Goal: Task Accomplishment & Management: Complete application form

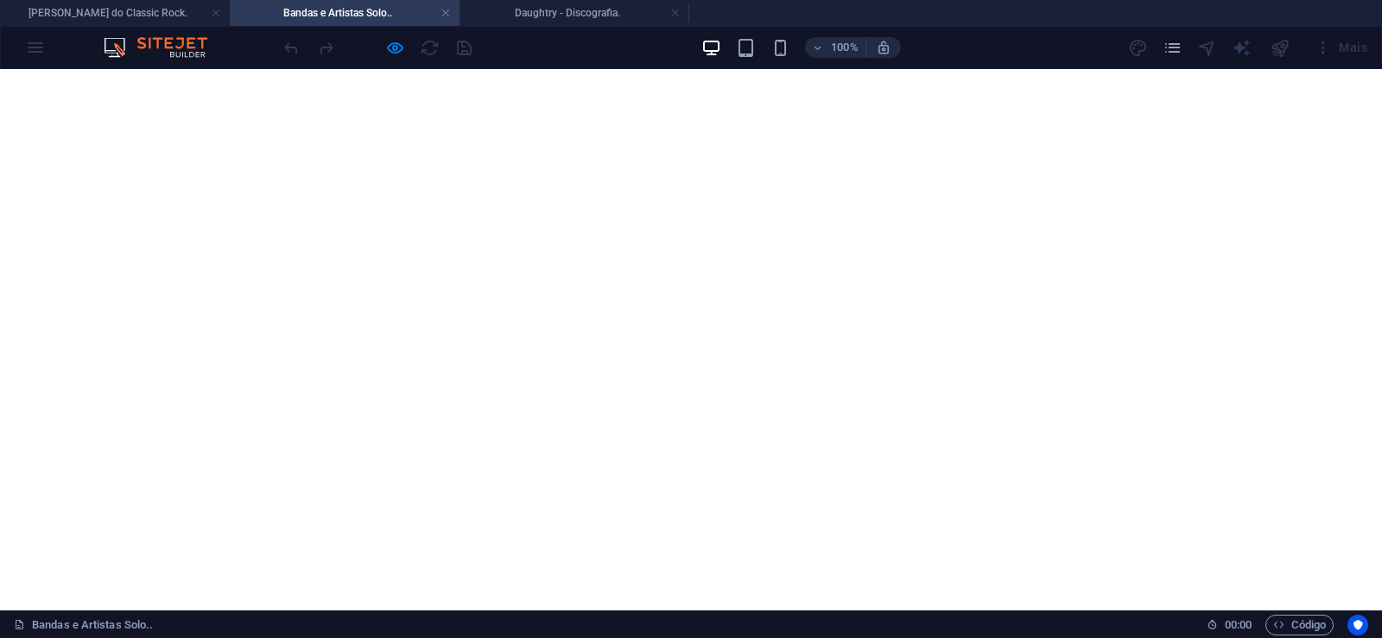
scroll to position [2554, 0]
click at [1169, 53] on icon "pages" at bounding box center [1172, 48] width 20 height 20
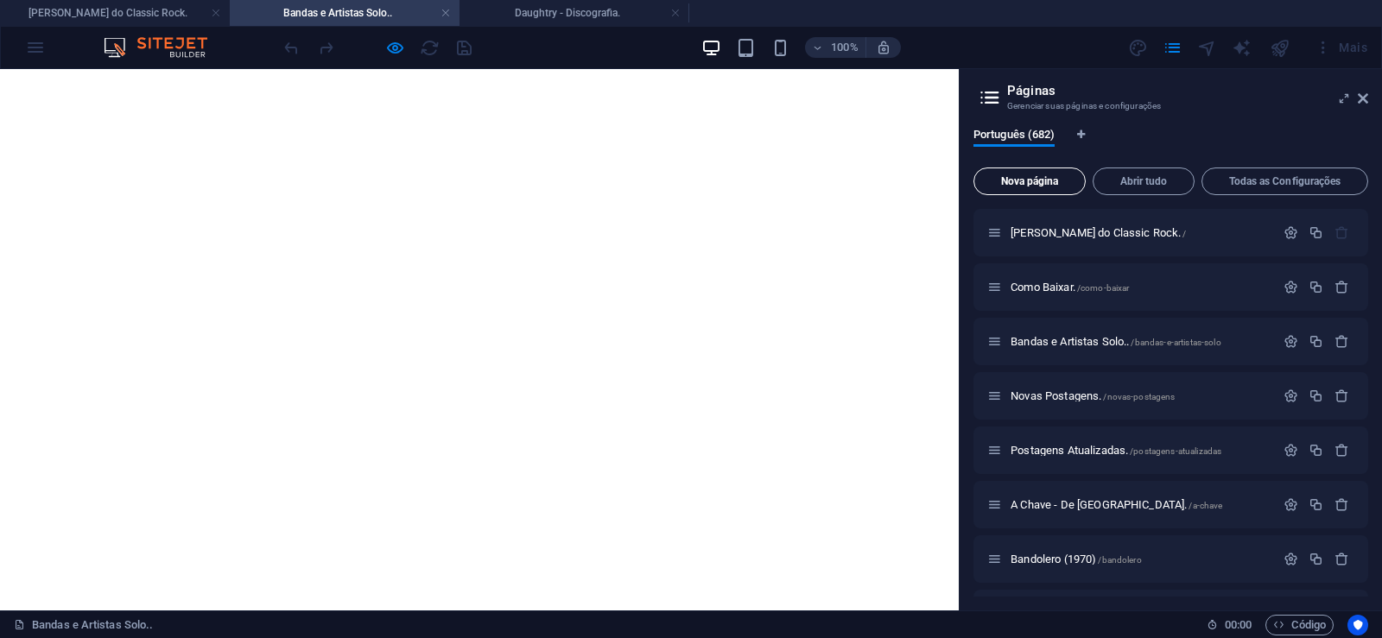
click at [1019, 178] on span "Nova página" at bounding box center [1029, 181] width 97 height 10
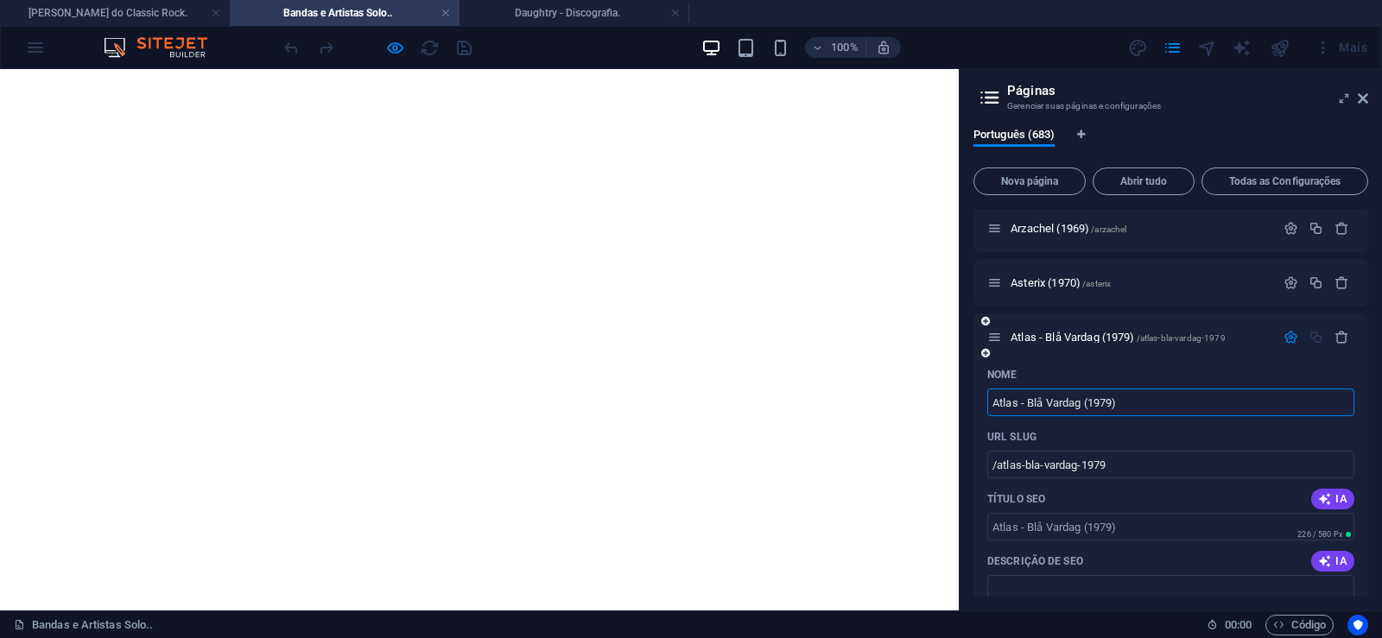
type input "Atlas - Blå Vardag (1979)"
type input "/atlas-bla-vardag-1979"
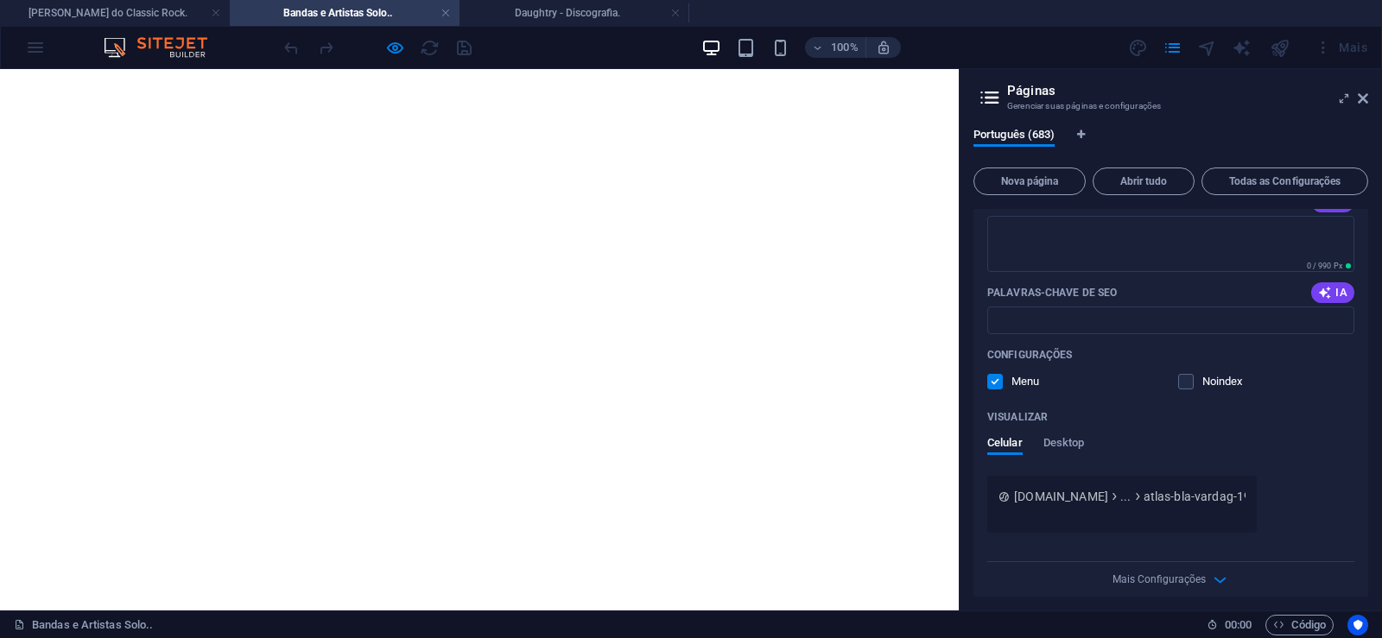
scroll to position [37371, 0]
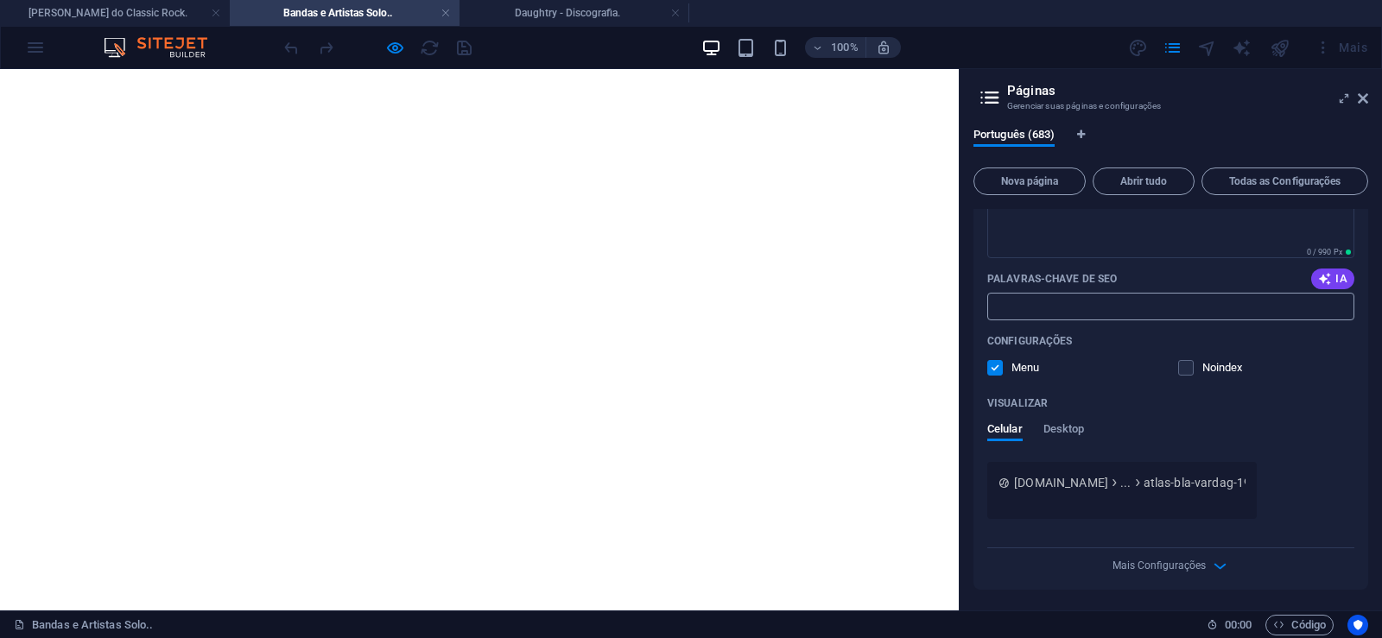
click at [1042, 307] on input "Palavras-chave de SEO" at bounding box center [1170, 307] width 367 height 28
paste input "Atlas - Blå Vardag (1979) Download."
type input "Atlas - Blå Vardag (1979) Download."
click at [1048, 258] on textarea "Descrição de SEO" at bounding box center [1170, 230] width 367 height 56
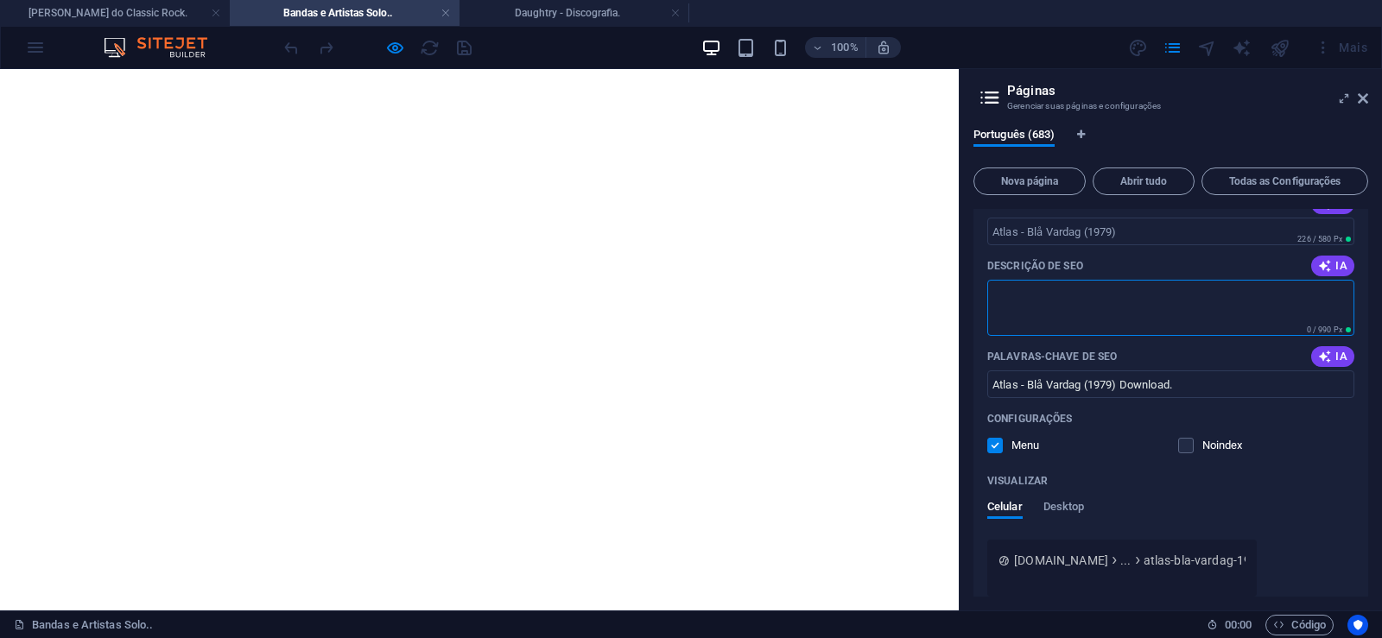
paste textarea "Atlas foi [PERSON_NAME] sueca de rock progressivo sinfônico que lançou apenas u…"
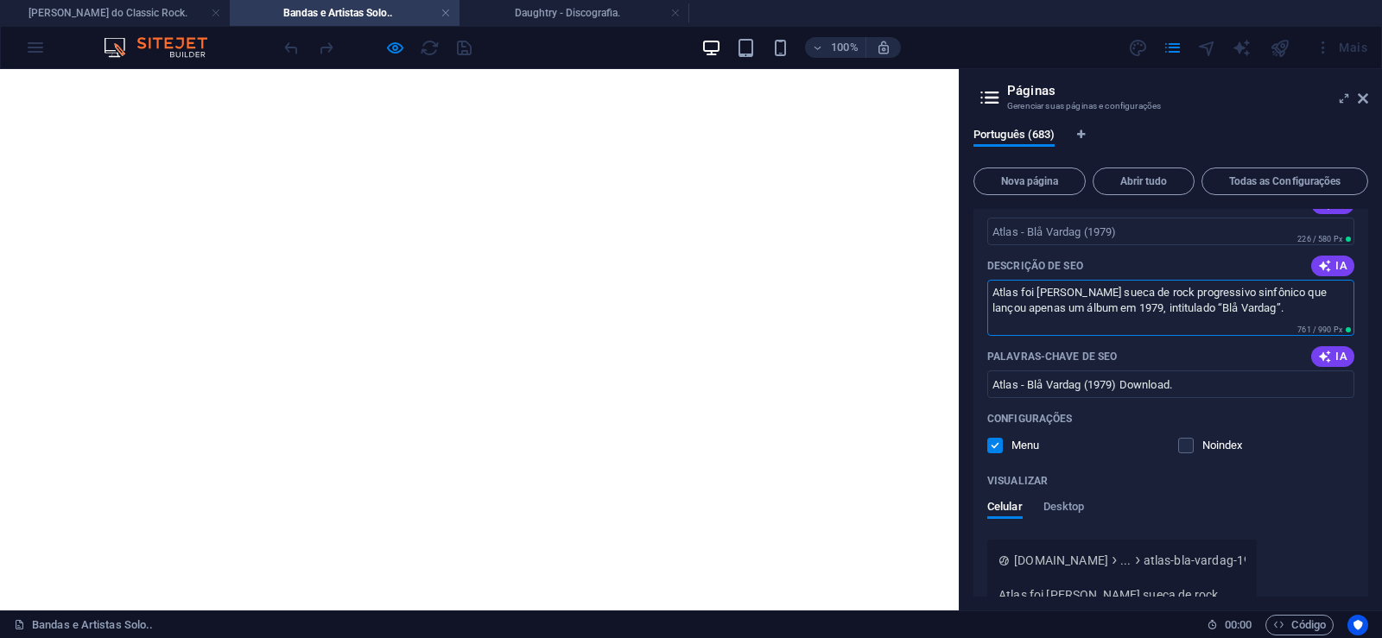
click at [1017, 322] on textarea "Atlas foi [PERSON_NAME] sueca de rock progressivo sinfônico que lançou apenas u…" at bounding box center [1170, 308] width 367 height 56
type textarea "Atlas foi [PERSON_NAME] sueca de rock progressivo sinfônico que lançou apenas u…"
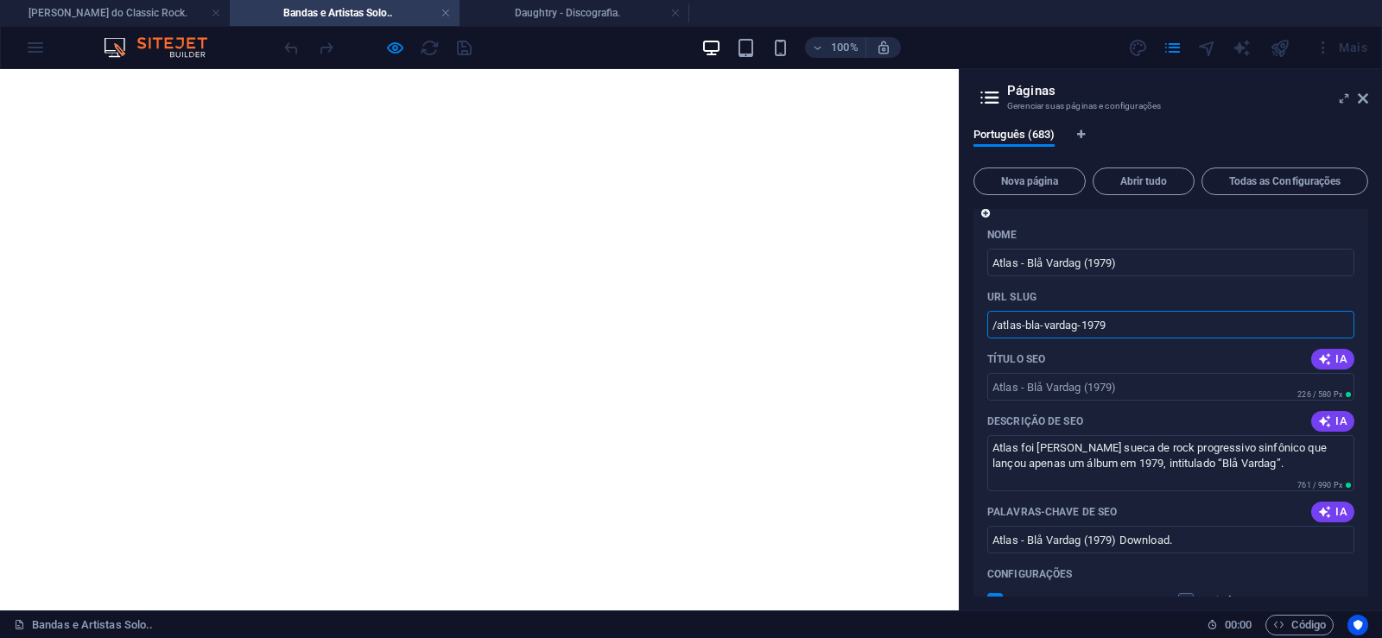
drag, startPoint x: 1022, startPoint y: 324, endPoint x: 999, endPoint y: 339, distance: 27.3
click at [999, 339] on input "/atlas-bla-vardag-1979" at bounding box center [1170, 325] width 367 height 28
click at [1025, 332] on input "/atlas-bla-vardag-1979" at bounding box center [1170, 325] width 367 height 28
drag, startPoint x: 1021, startPoint y: 324, endPoint x: 1142, endPoint y: 324, distance: 120.9
click at [1142, 324] on input "/atlas-bla-vardag-1979" at bounding box center [1170, 325] width 367 height 28
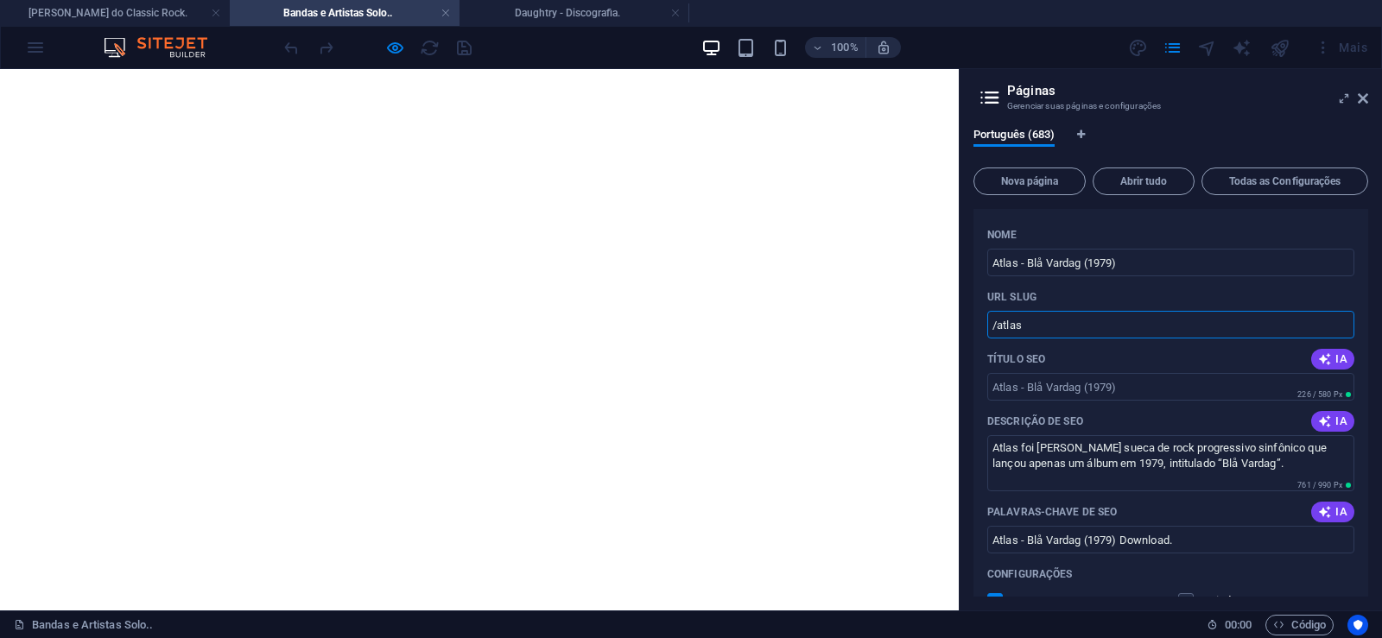
type input "/atlas"
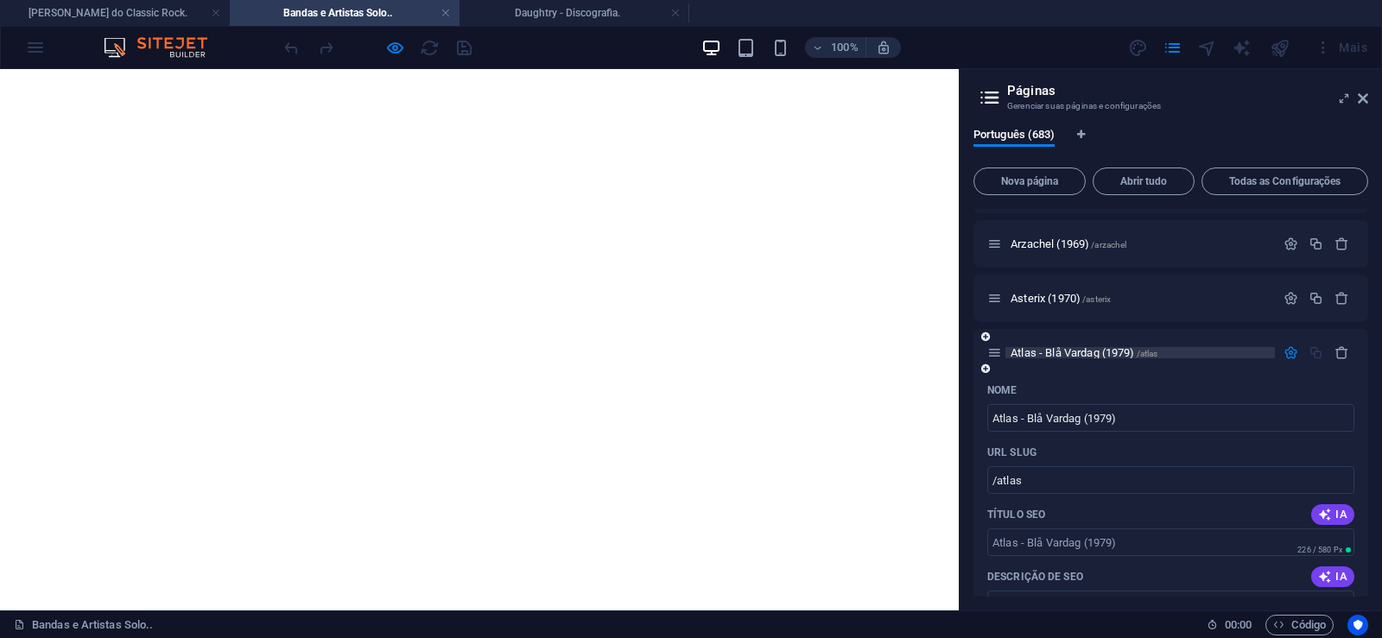
click at [1046, 351] on span "Atlas - Blå Vardag (1979) /atlas" at bounding box center [1083, 352] width 147 height 13
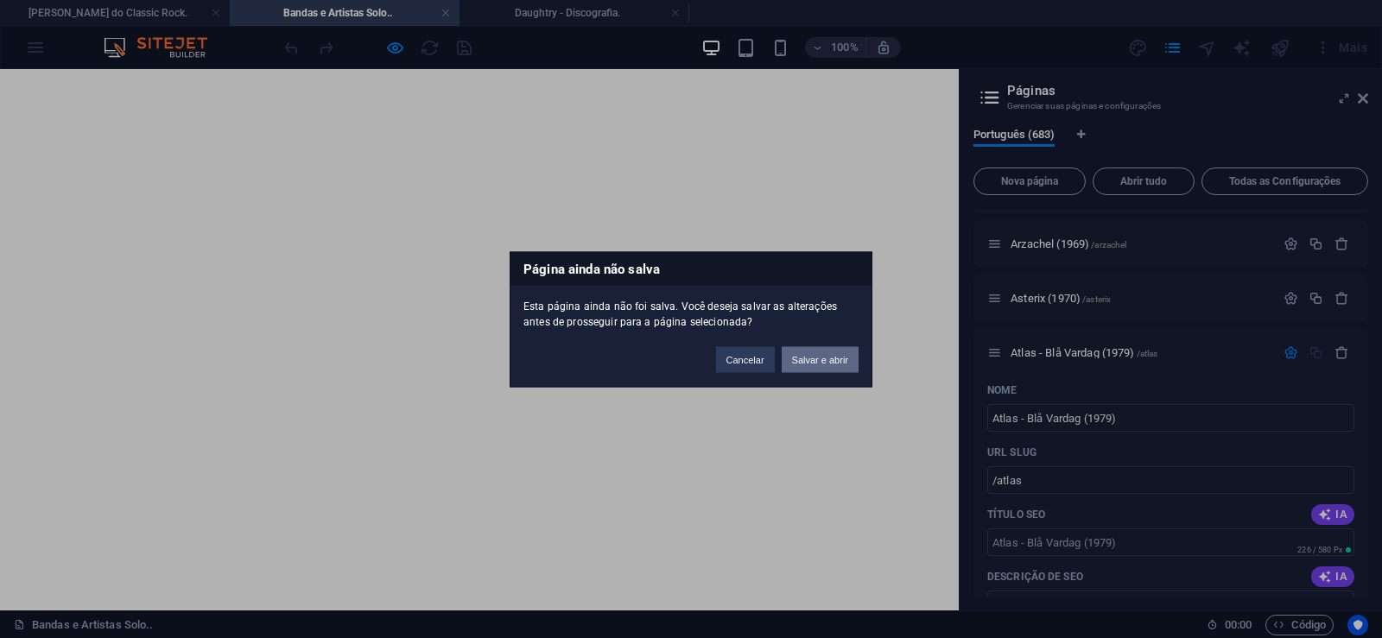
click at [835, 364] on button "Salvar e abrir" at bounding box center [819, 359] width 77 height 26
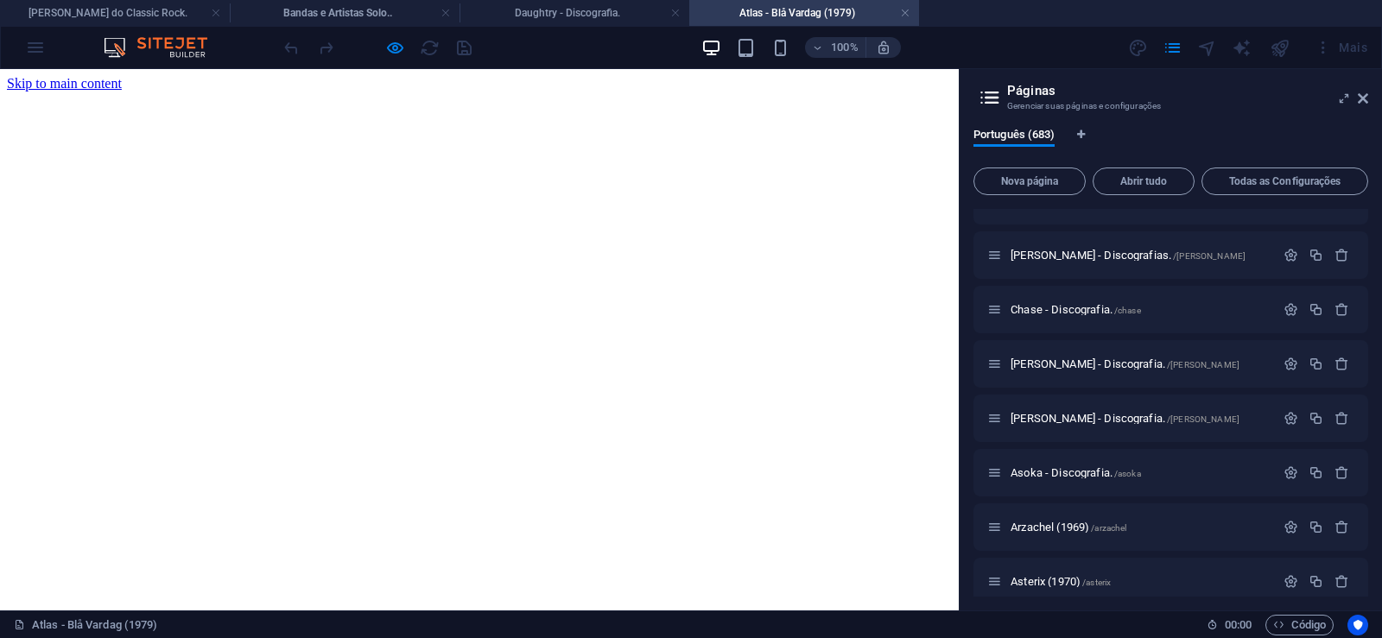
scroll to position [0, 0]
click at [1362, 102] on icon at bounding box center [1362, 99] width 10 height 14
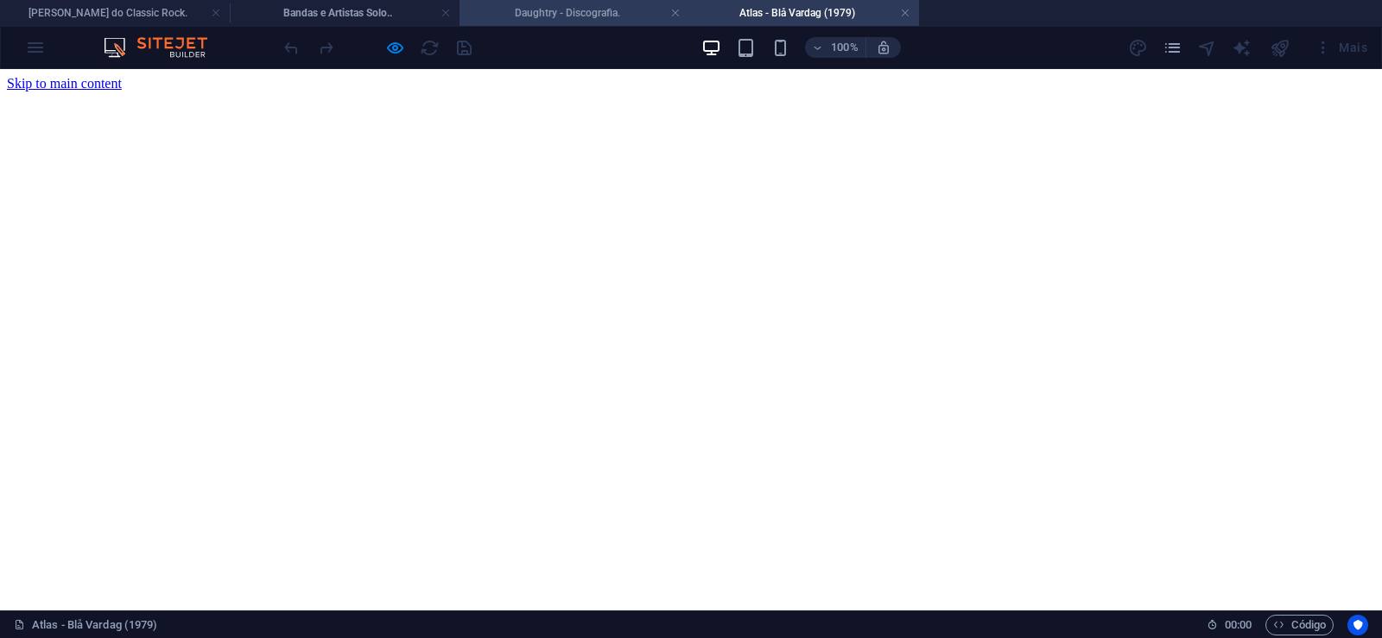
drag, startPoint x: 535, startPoint y: 17, endPoint x: 403, endPoint y: 140, distance: 179.6
click at [535, 17] on h4 "Daughtry - Discografia." at bounding box center [574, 12] width 230 height 19
click div
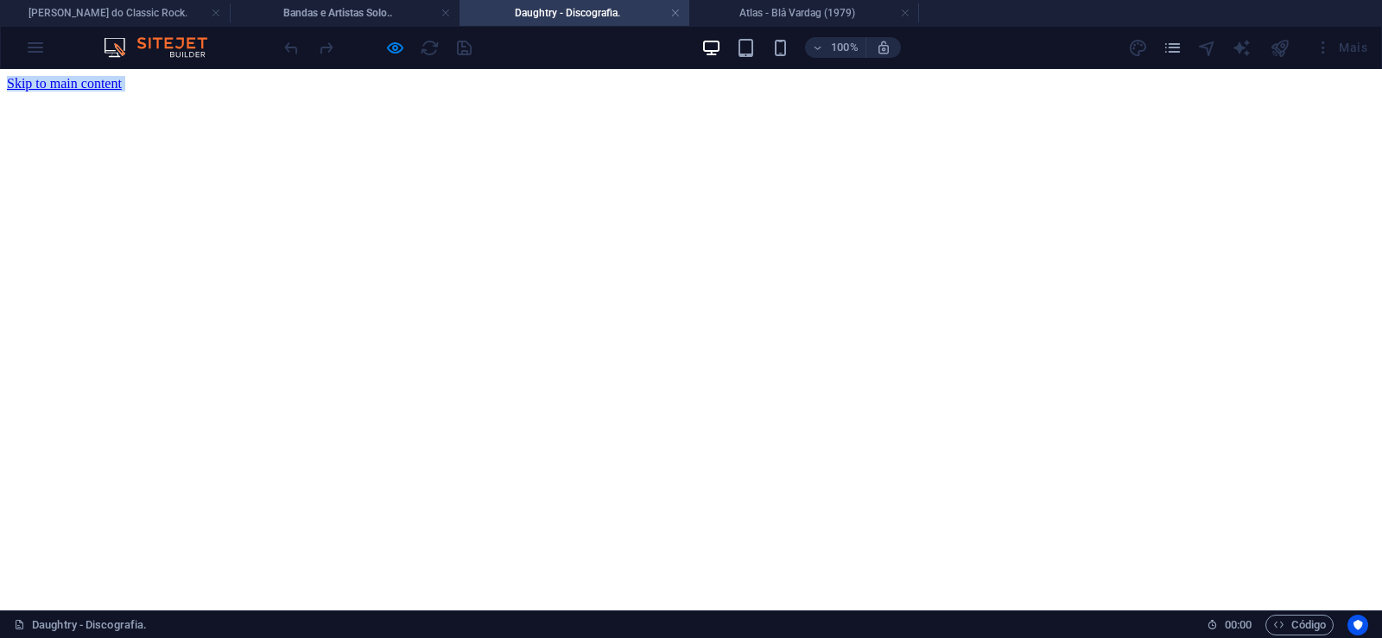
click div
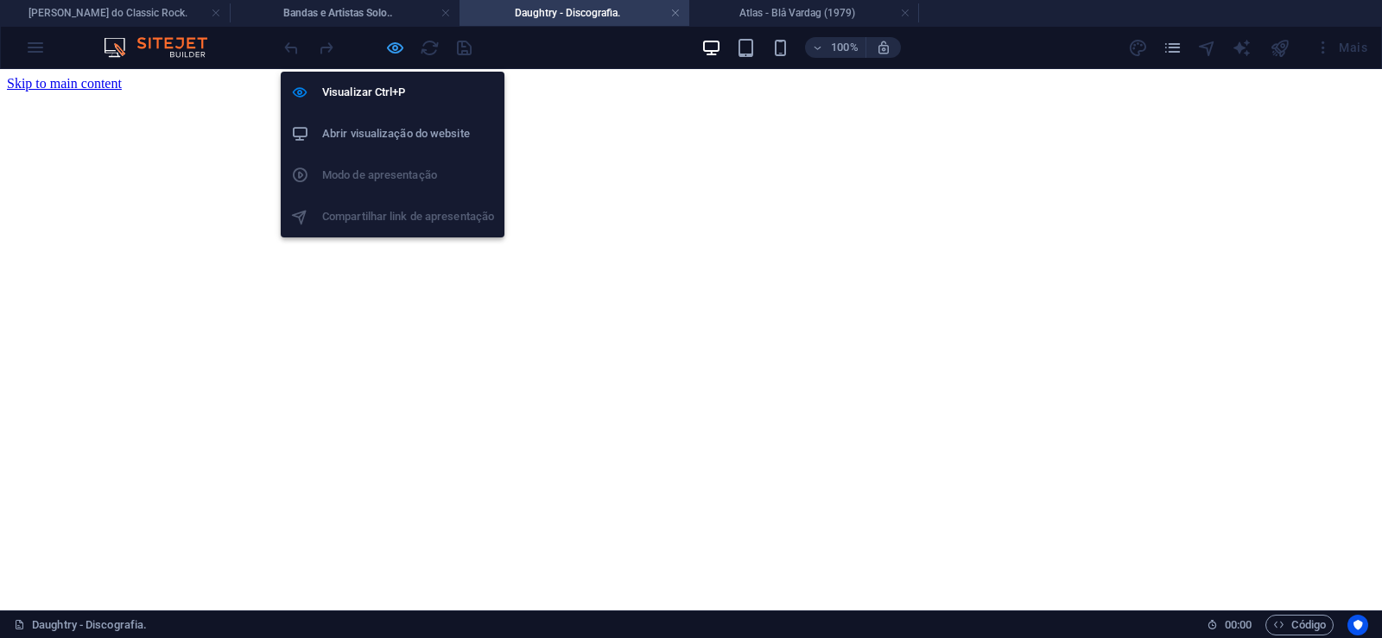
click at [391, 52] on icon "button" at bounding box center [395, 48] width 20 height 20
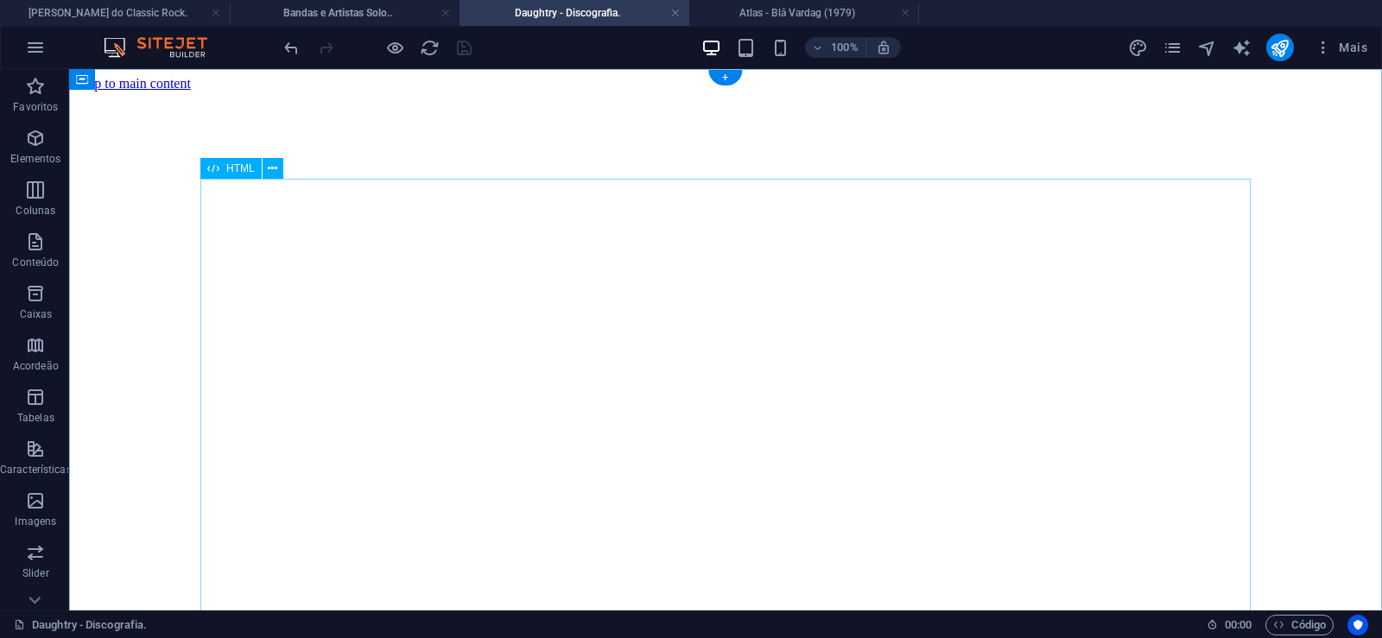
click div "Daughtry é [PERSON_NAME] norte-americana de rock liderada pelo ex-participante …"
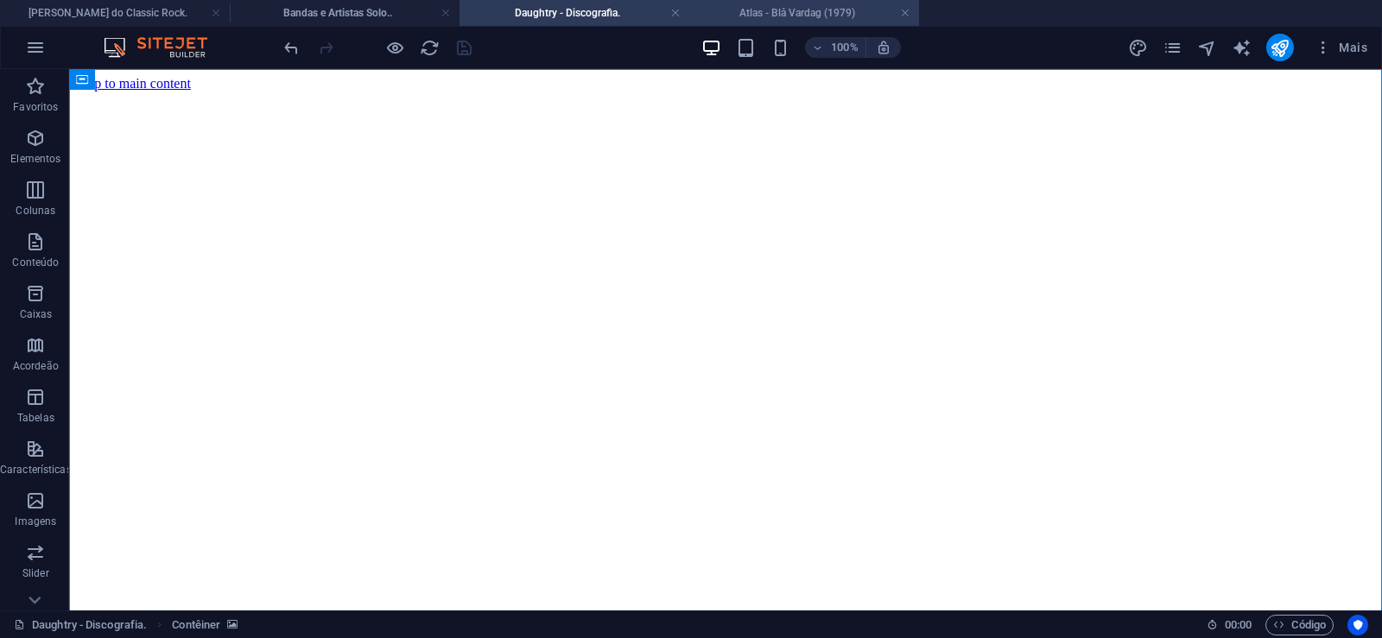
click at [796, 12] on h4 "Atlas - Blå Vardag (1979)" at bounding box center [804, 12] width 230 height 19
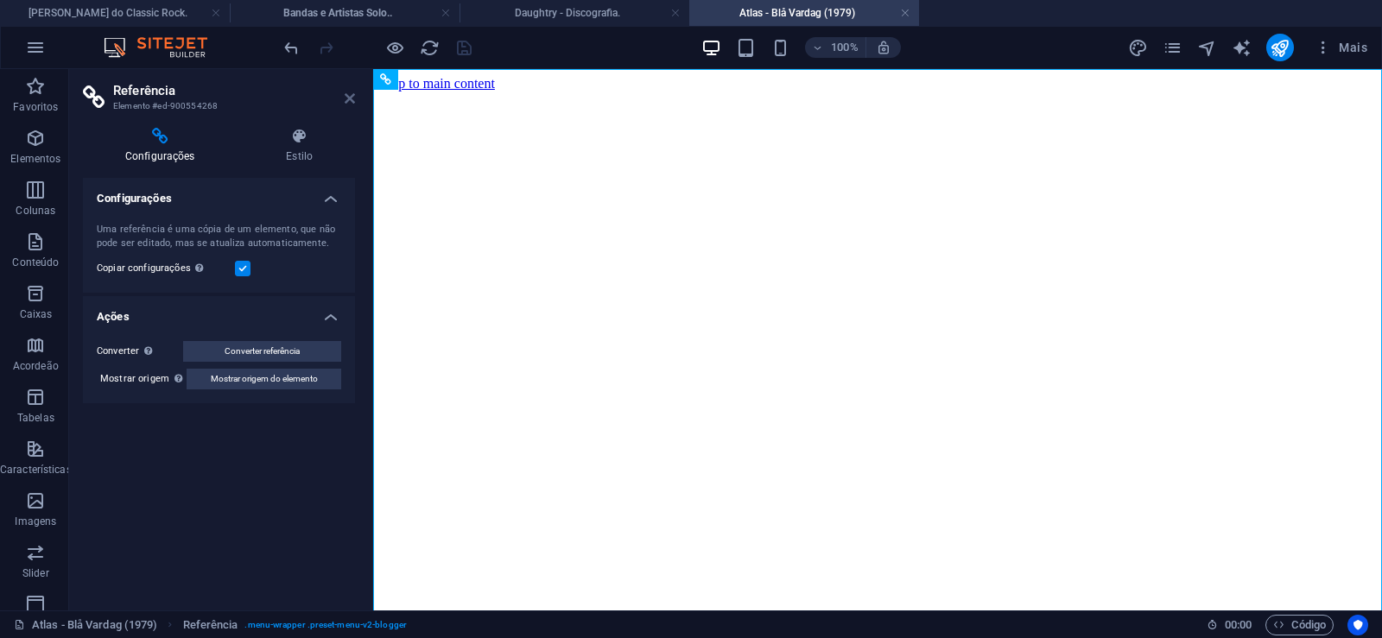
click at [350, 101] on icon at bounding box center [350, 99] width 10 height 14
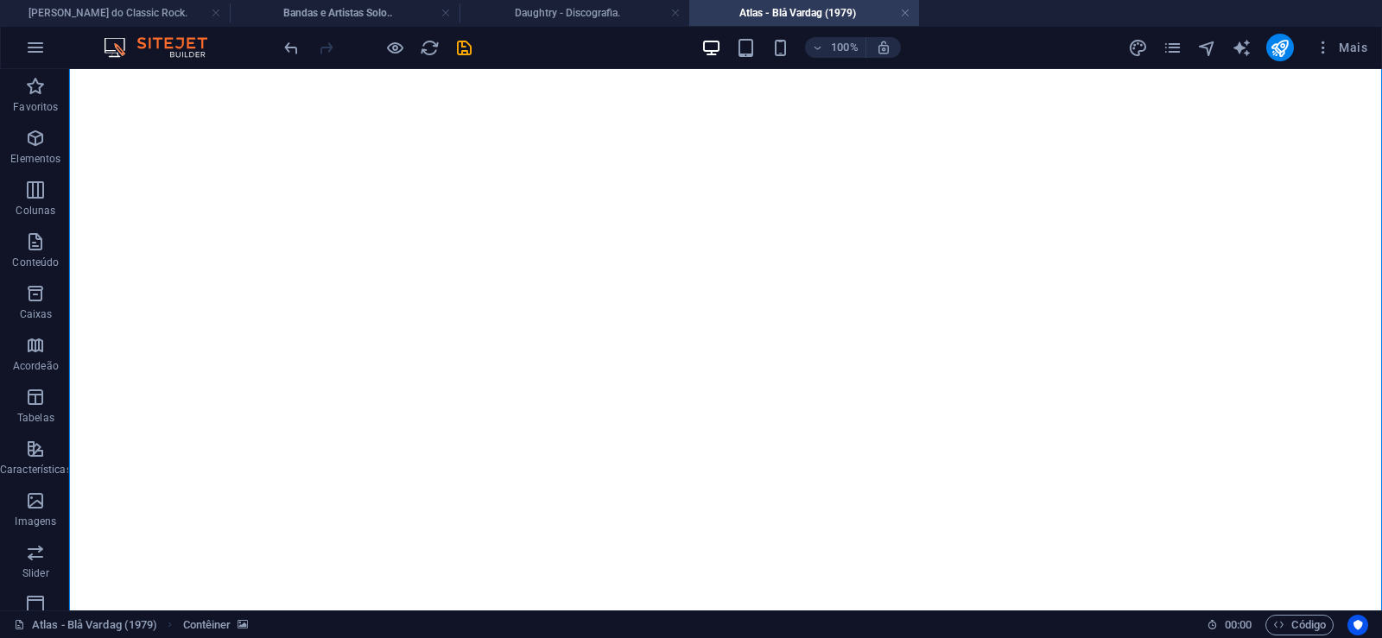
scroll to position [11986, 0]
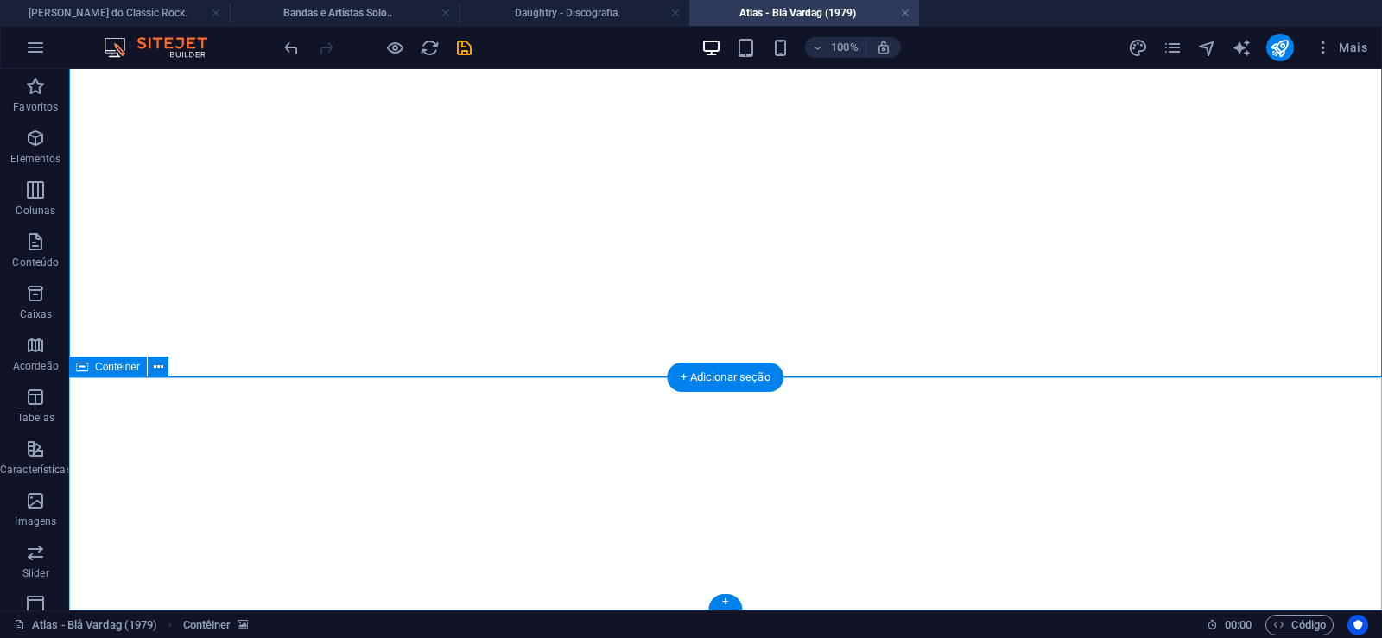
click div "Solte o conteúdo aqui ou Adicionar elementos Colar área de transferência"
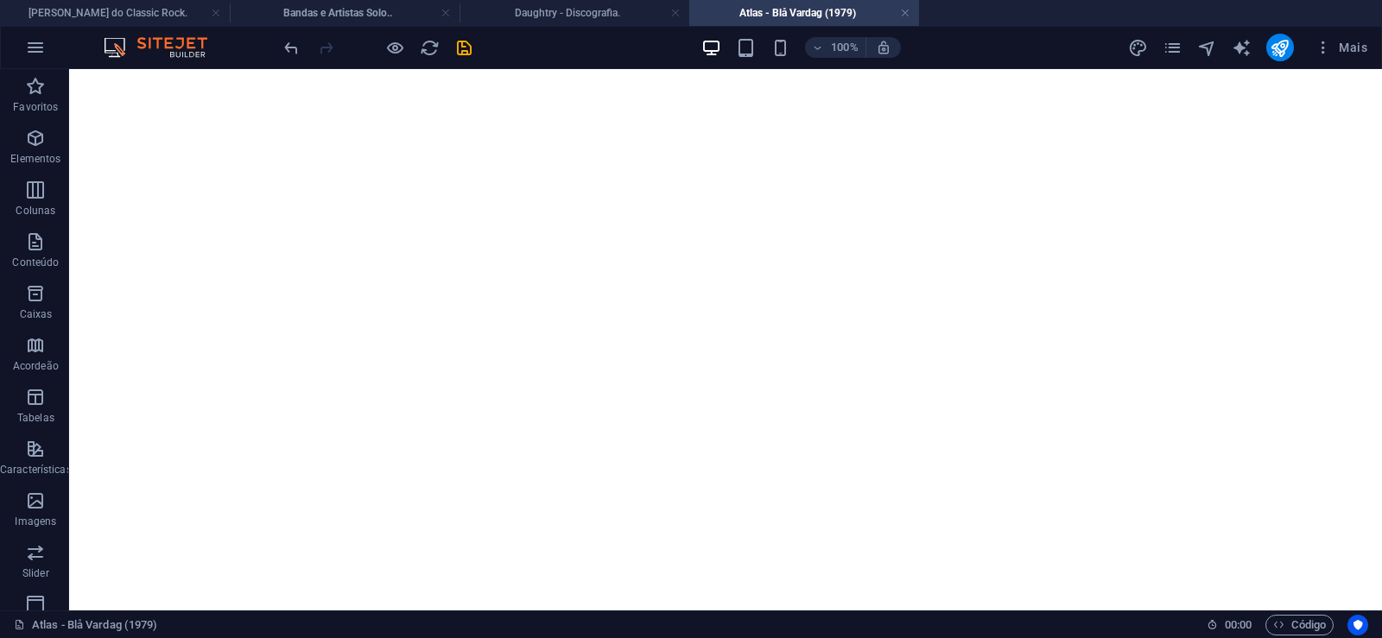
scroll to position [0, 0]
click figure
click div "Daughtry - Discografia."
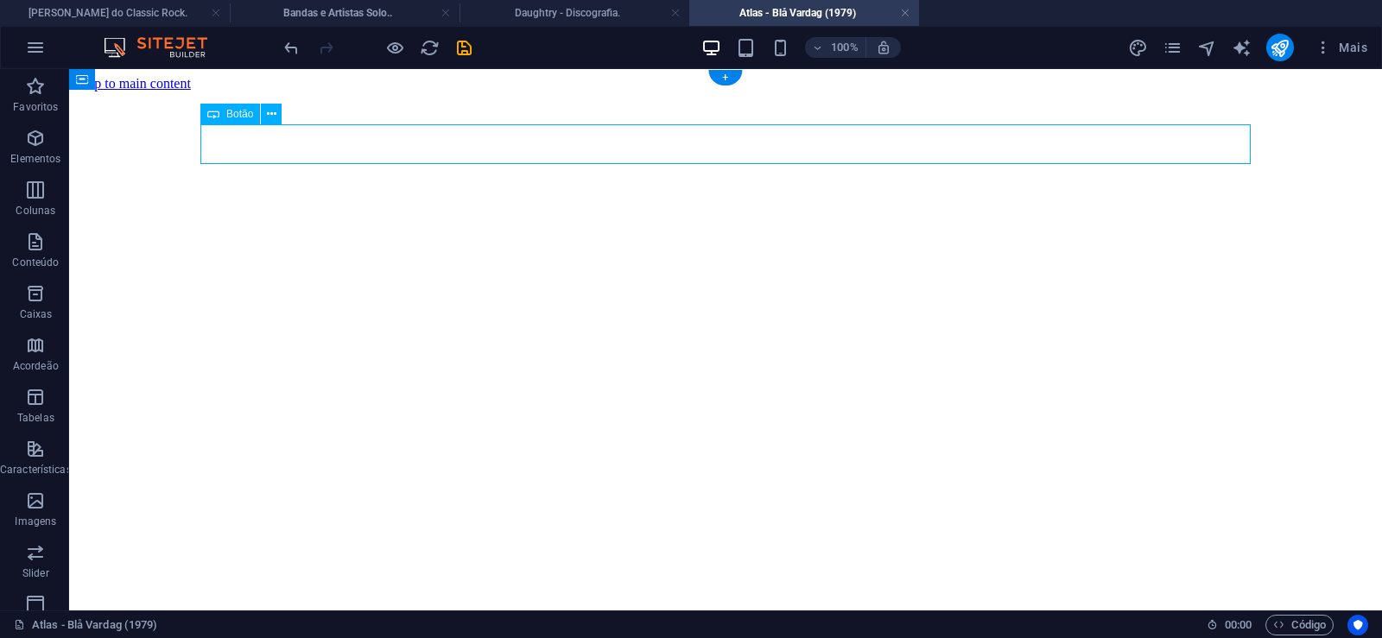
click div "Daughtry - Discografia."
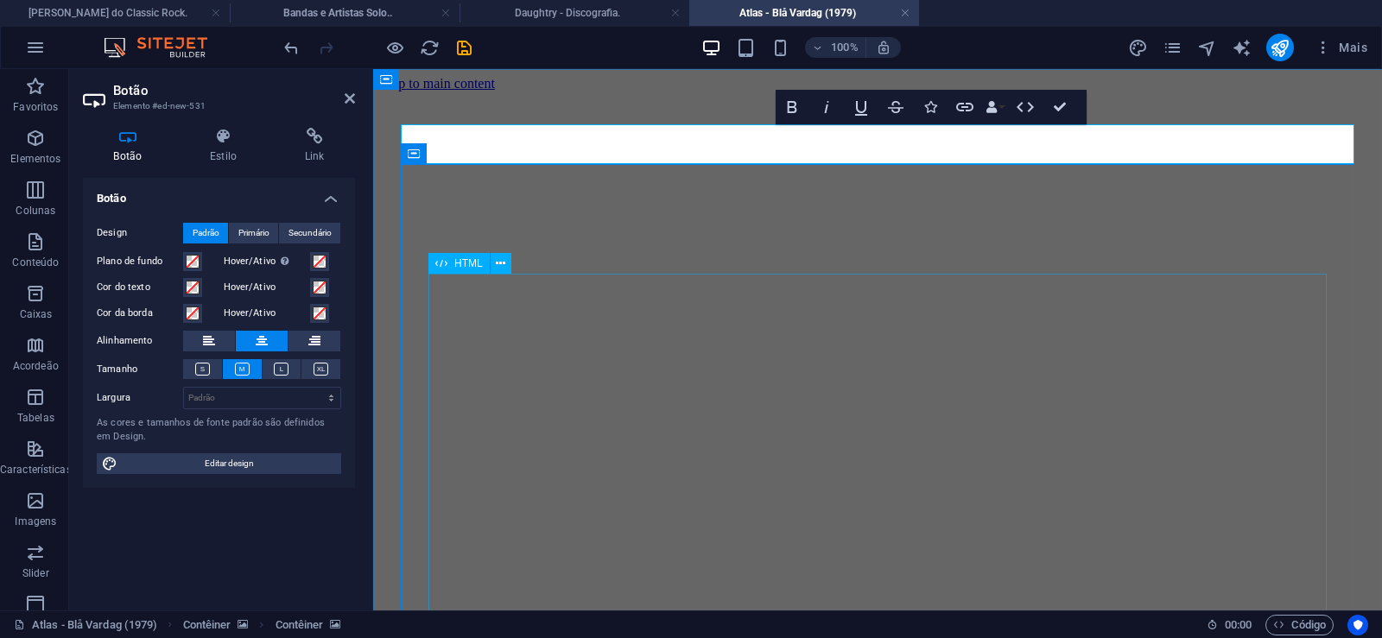
scroll to position [0, 15]
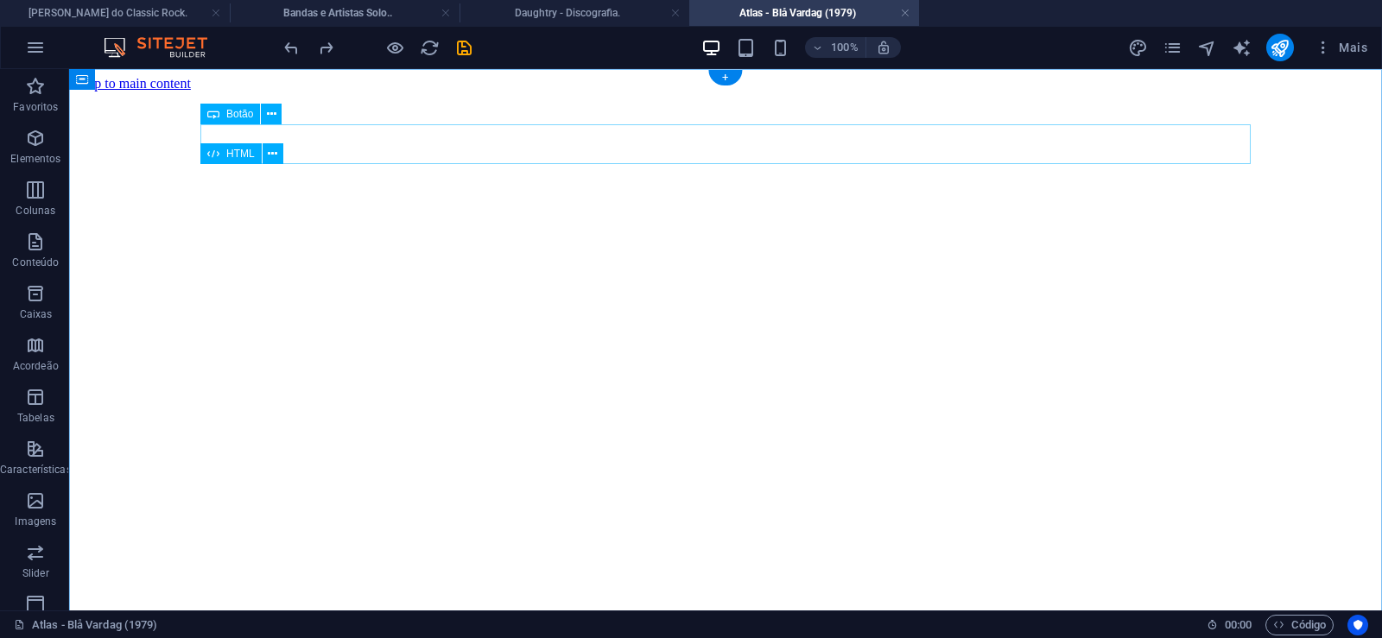
click div "Daughtry - Discografia."
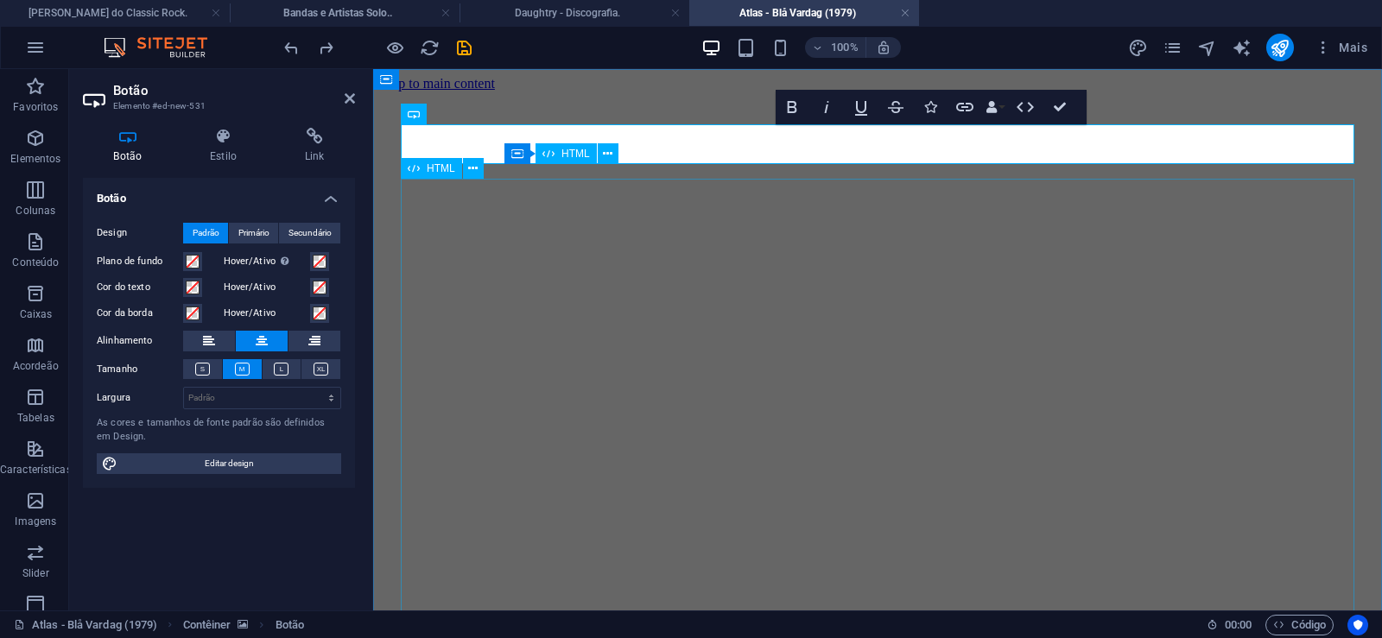
click div "Daughtry é [PERSON_NAME] norte-americana de rock liderada pelo ex-participante …"
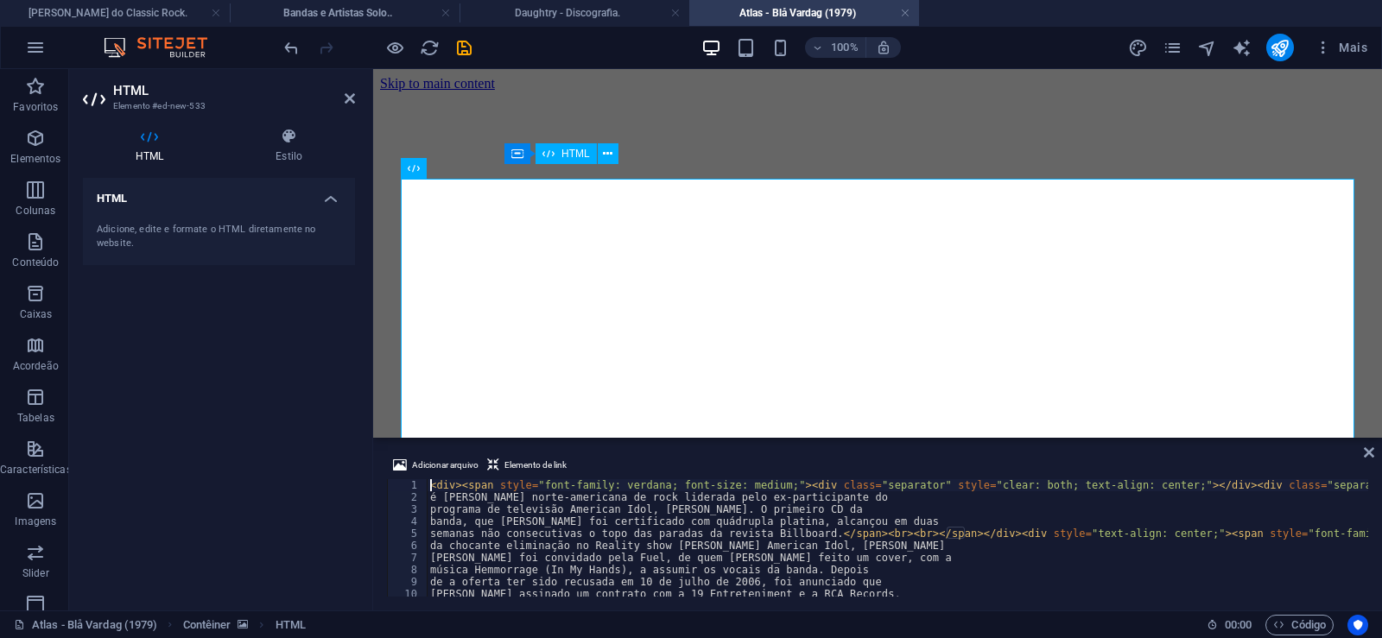
type textarea "música Hemmorrage (In My Hands), a assumir os vocais da banda. Depois"
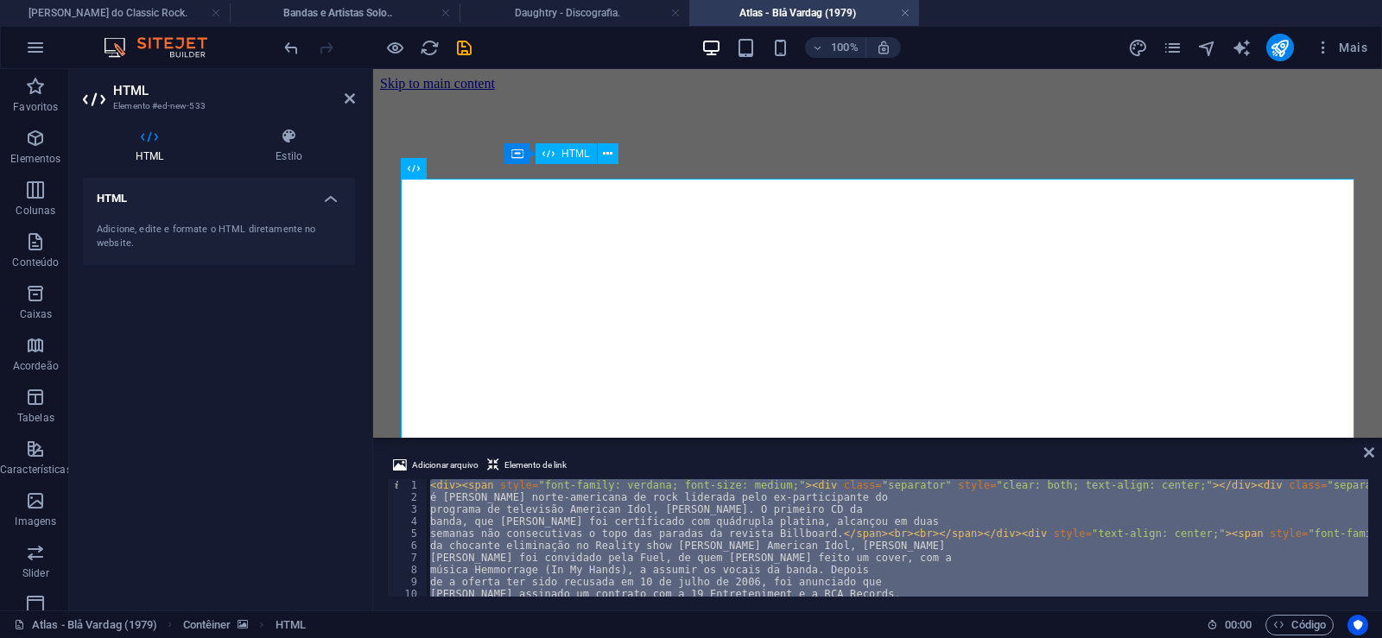
paste textarea "</span>"
type textarea "</span>"
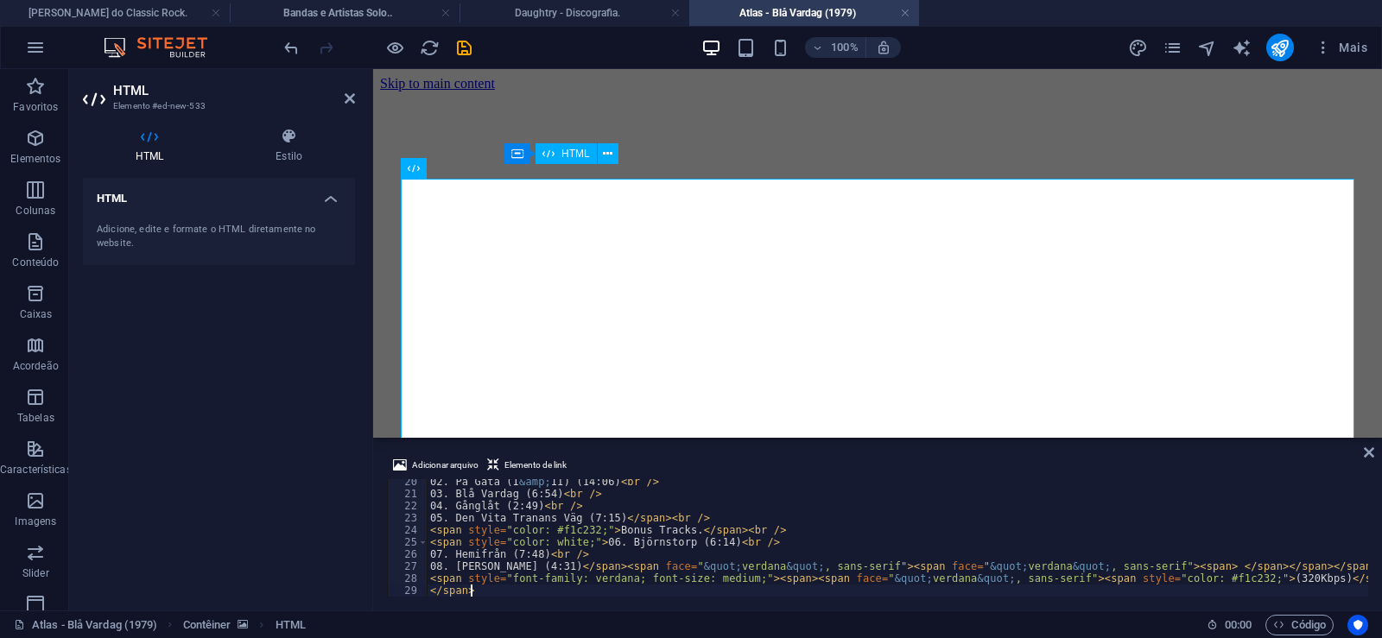
scroll to position [233, 0]
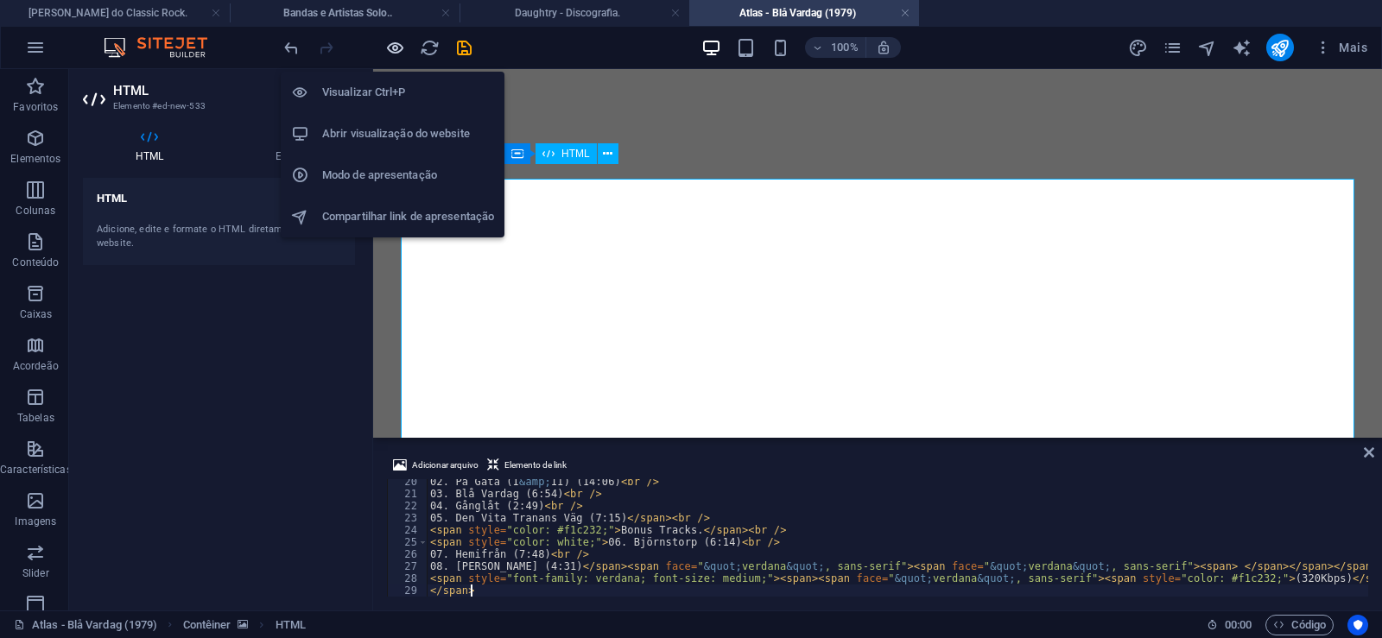
click at [391, 46] on icon "button" at bounding box center [395, 48] width 20 height 20
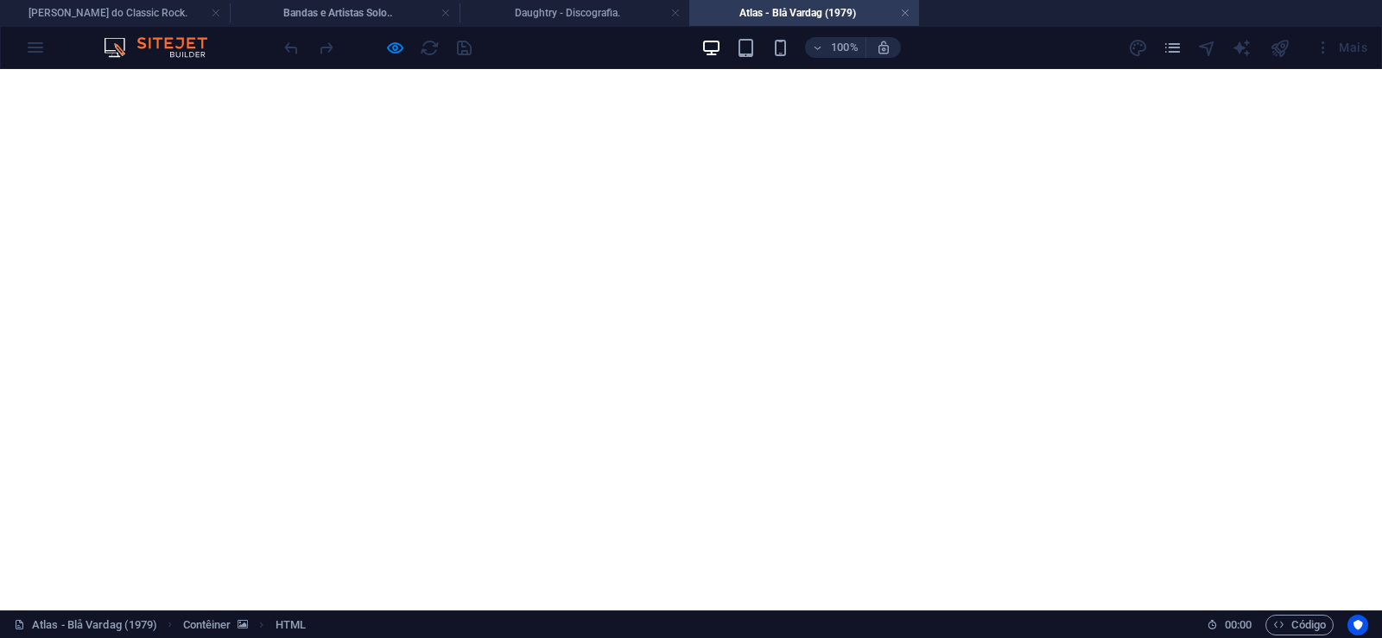
scroll to position [1181, 0]
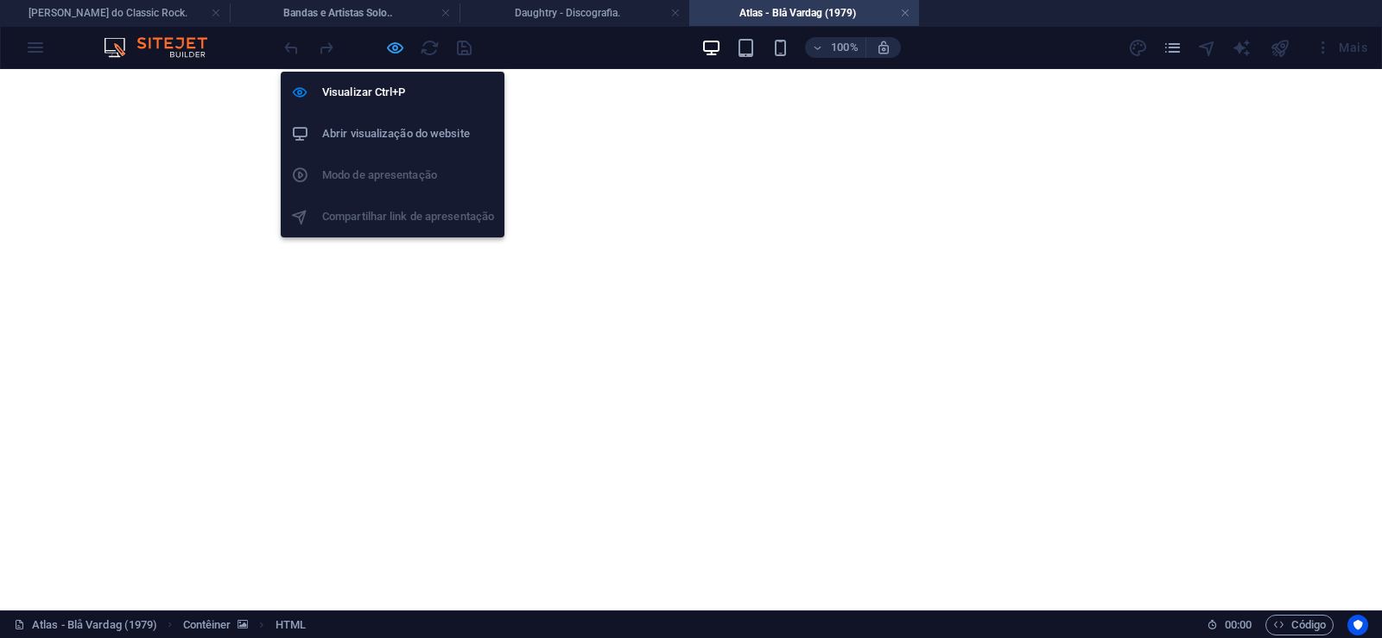
click at [389, 43] on icon "button" at bounding box center [395, 48] width 20 height 20
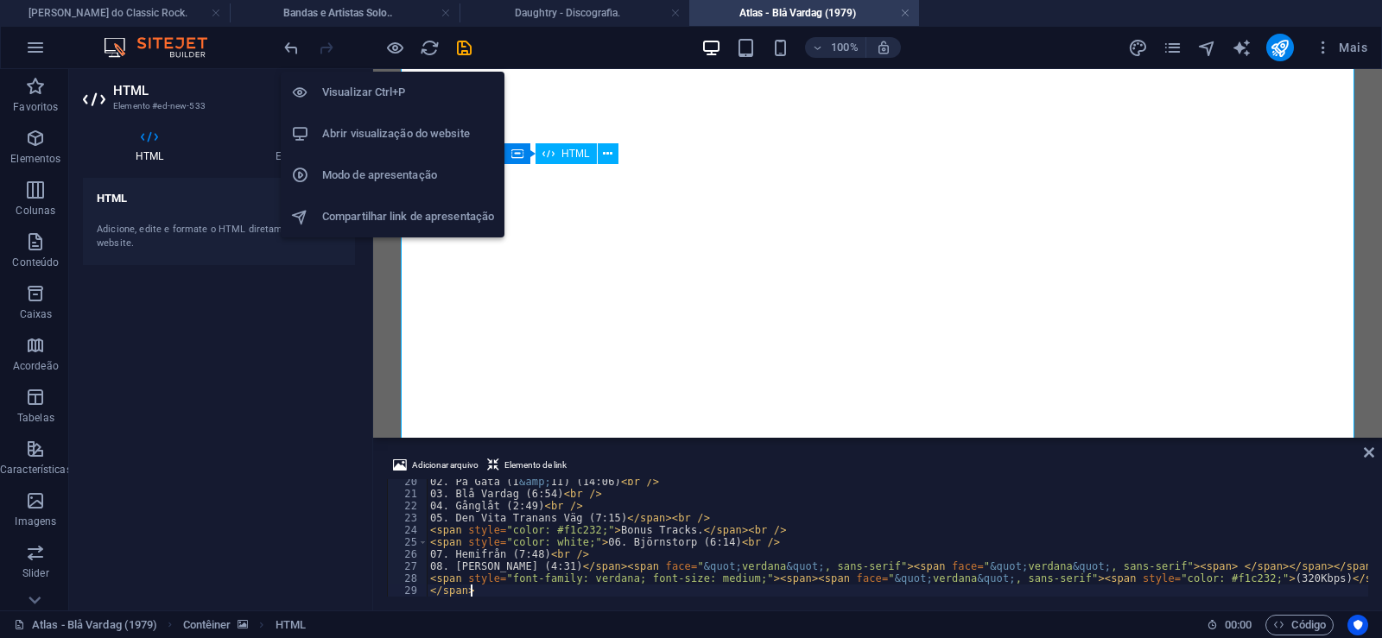
scroll to position [233, 0]
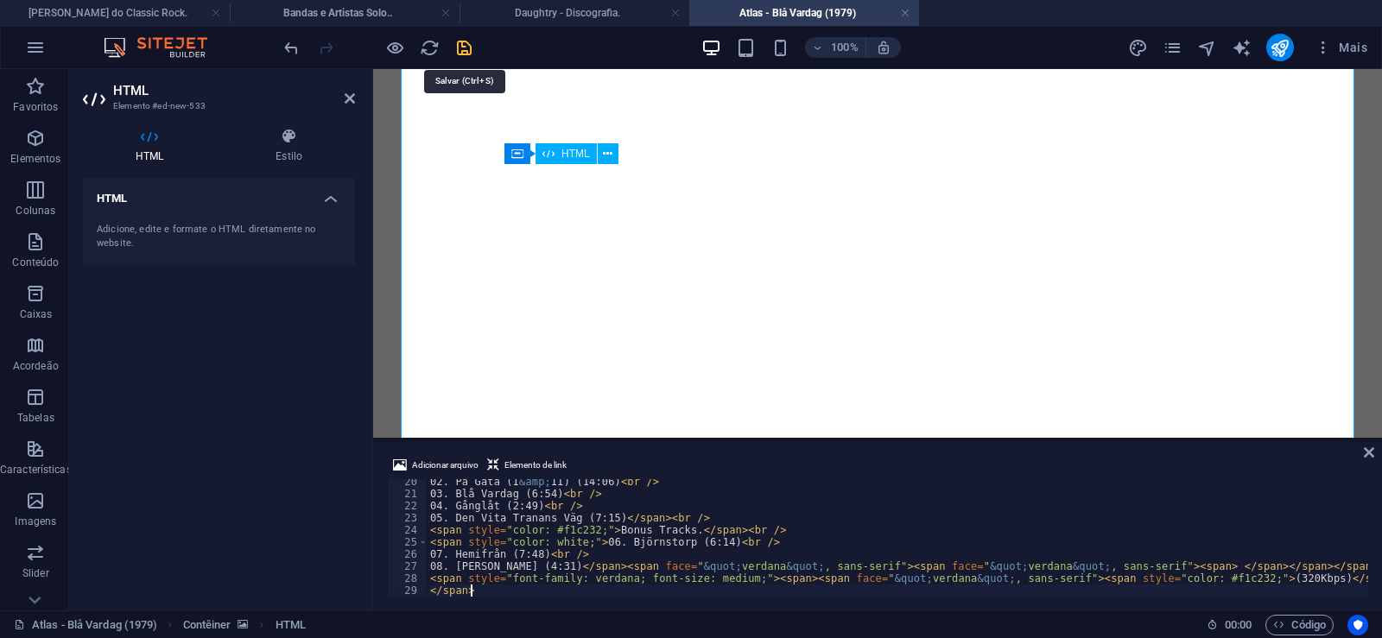
click at [461, 47] on icon "save" at bounding box center [464, 48] width 20 height 20
click at [904, 10] on link at bounding box center [905, 13] width 10 height 16
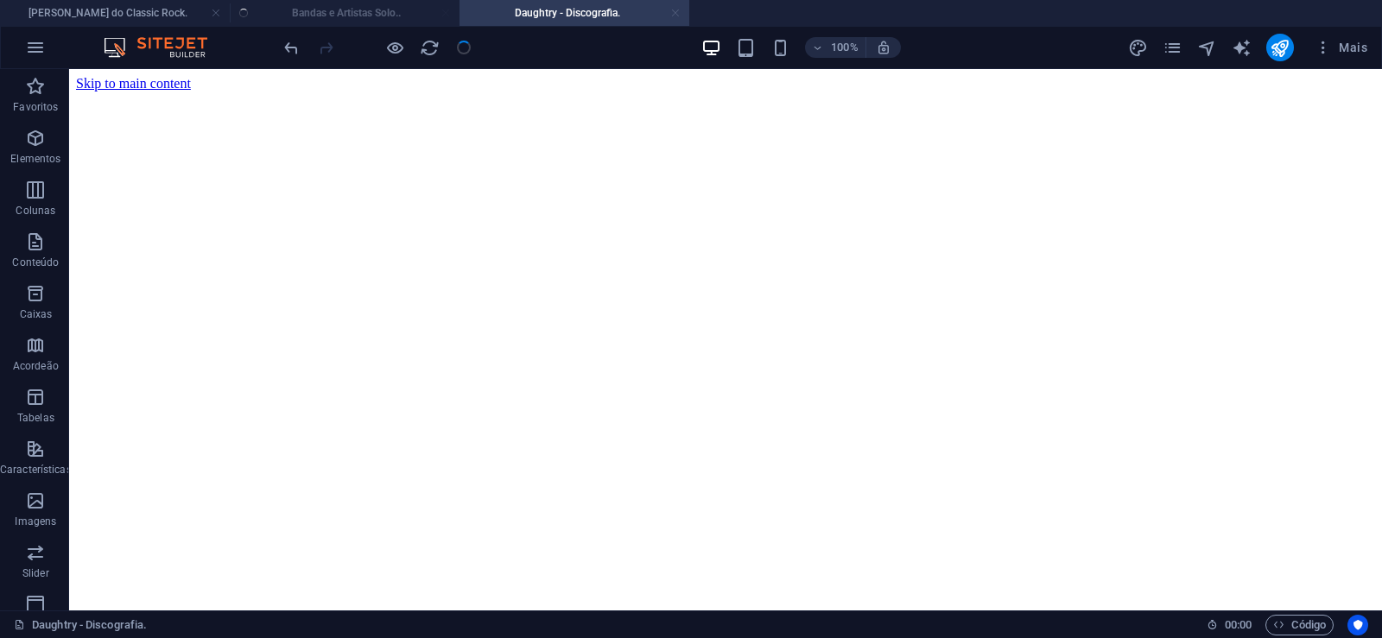
click at [674, 9] on link at bounding box center [675, 13] width 10 height 16
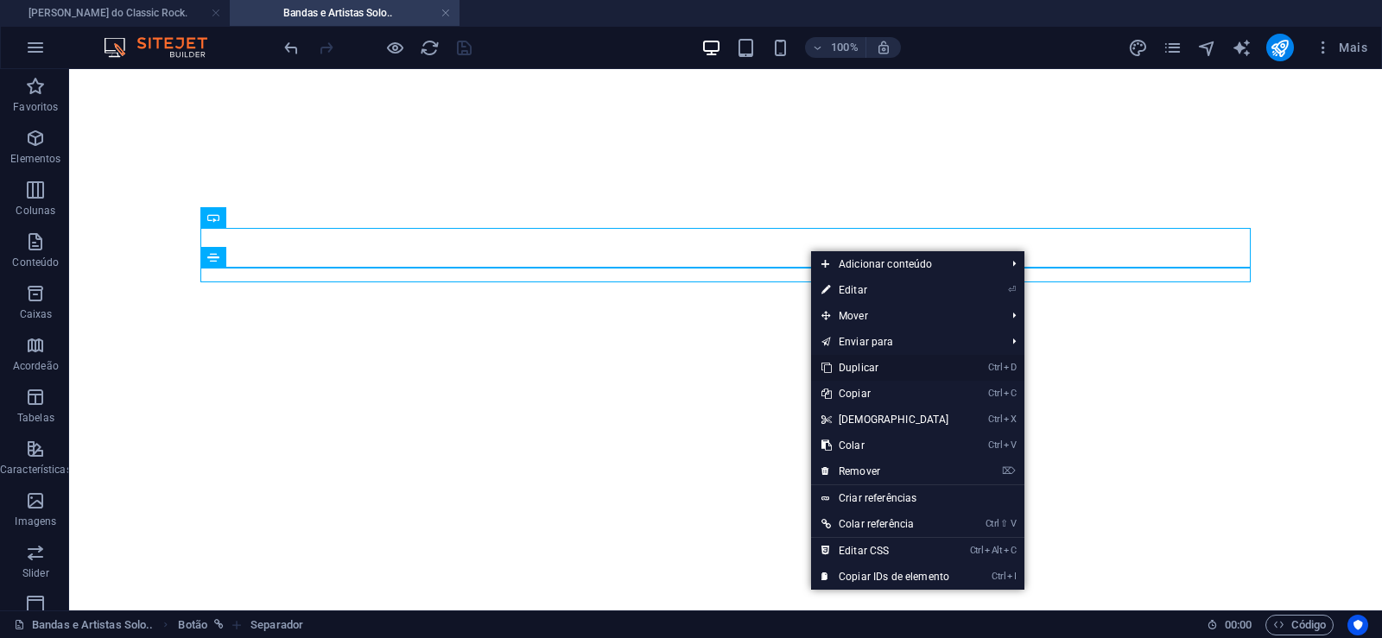
drag, startPoint x: 855, startPoint y: 360, endPoint x: 786, endPoint y: 292, distance: 97.1
click at [855, 360] on link "Ctrl D Duplicar" at bounding box center [885, 368] width 149 height 26
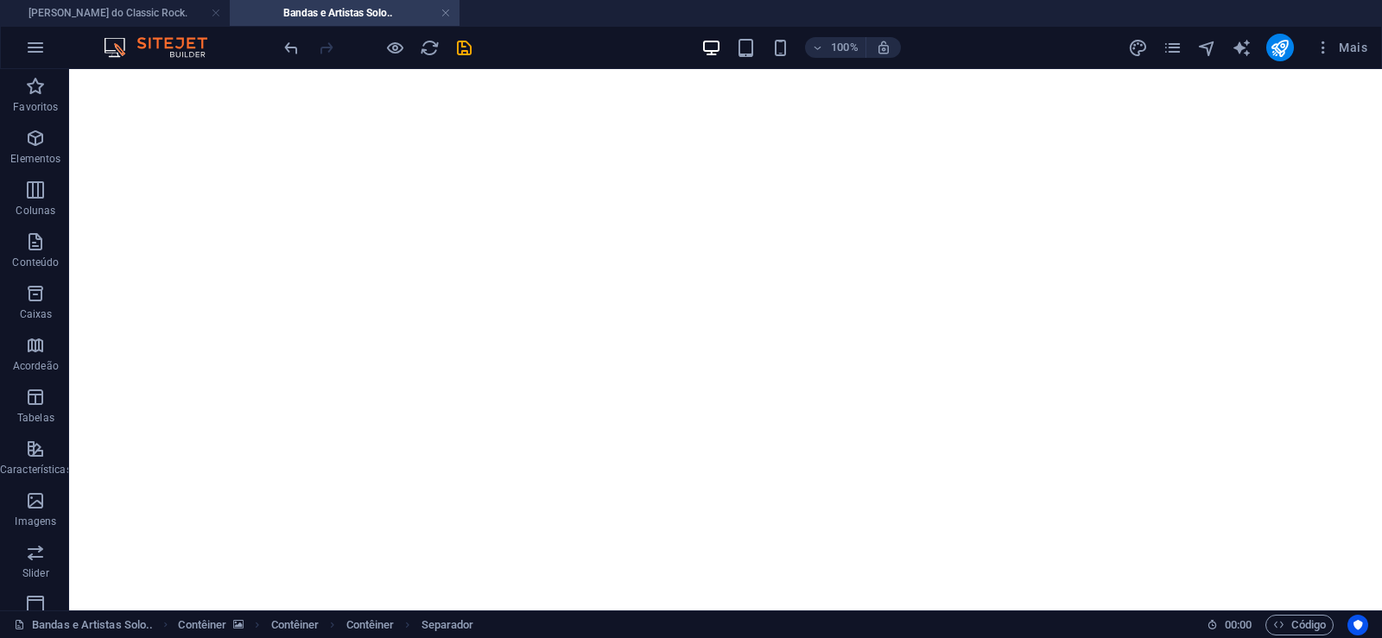
drag, startPoint x: 805, startPoint y: 311, endPoint x: 787, endPoint y: 286, distance: 30.9
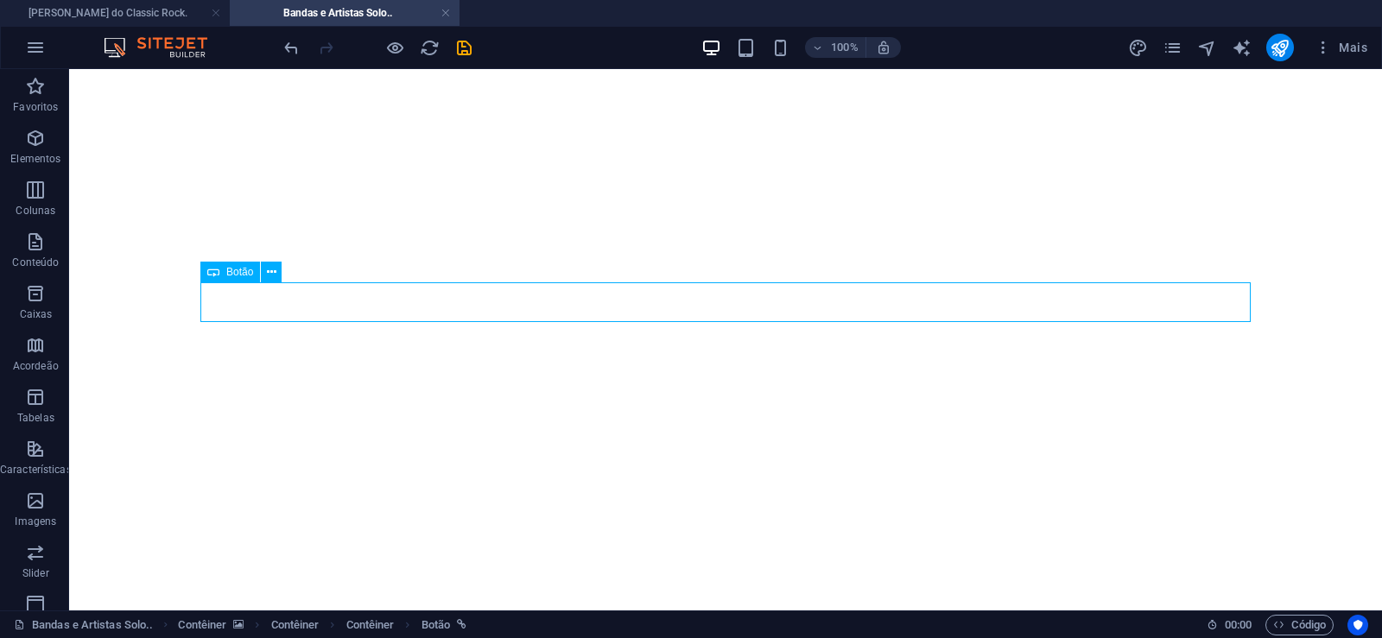
select select "px"
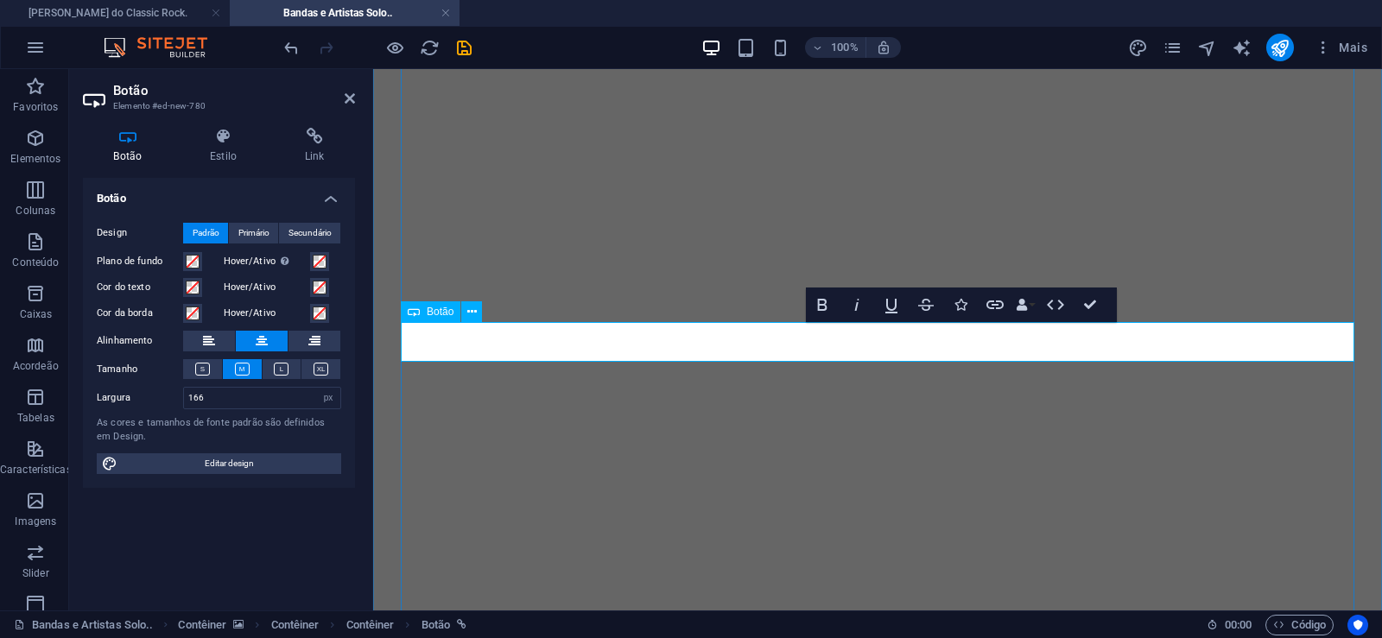
drag, startPoint x: 909, startPoint y: 341, endPoint x: 824, endPoint y: 341, distance: 85.5
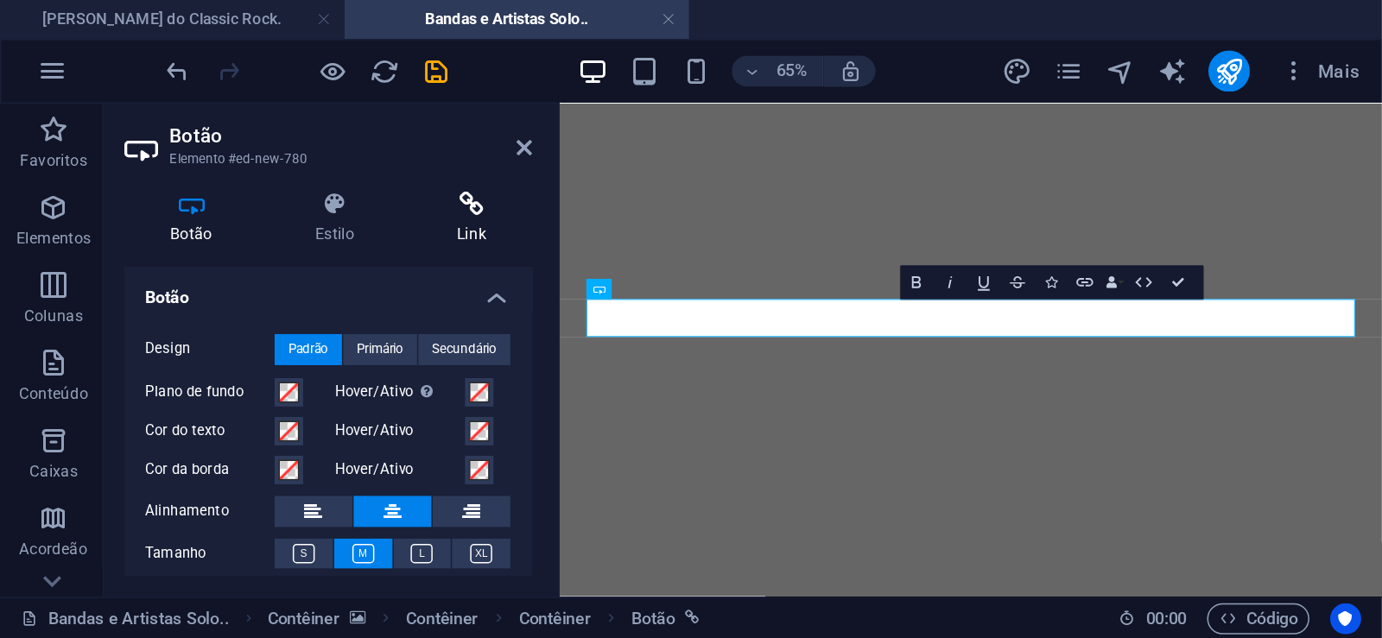
scroll to position [0, 9]
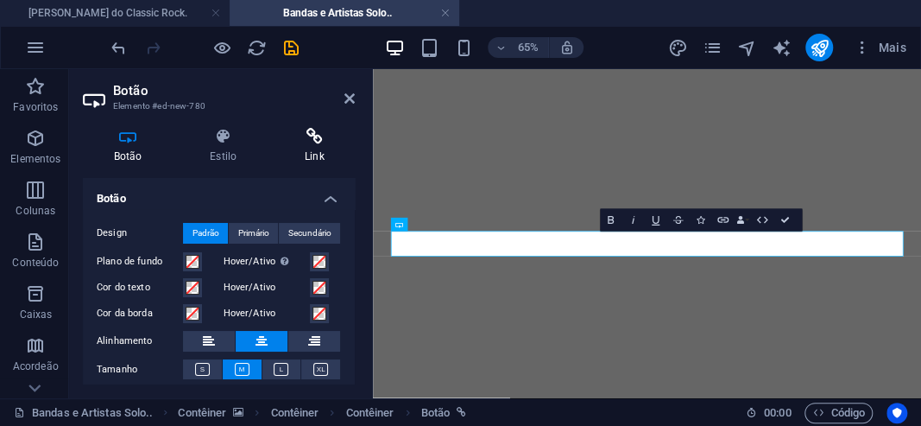
click at [312, 146] on h4 "Link" at bounding box center [314, 146] width 81 height 36
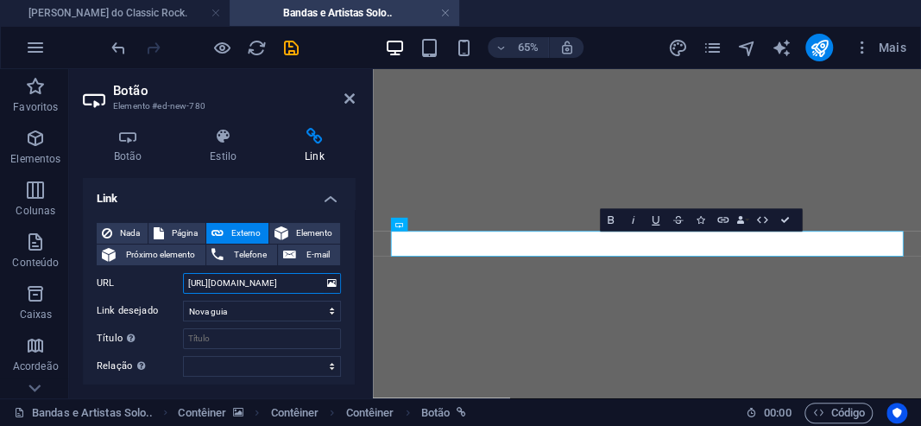
drag, startPoint x: 256, startPoint y: 284, endPoint x: 303, endPoint y: 282, distance: 46.7
click at [303, 282] on input "[URL][DOMAIN_NAME]" at bounding box center [262, 283] width 158 height 21
paste input "tlas"
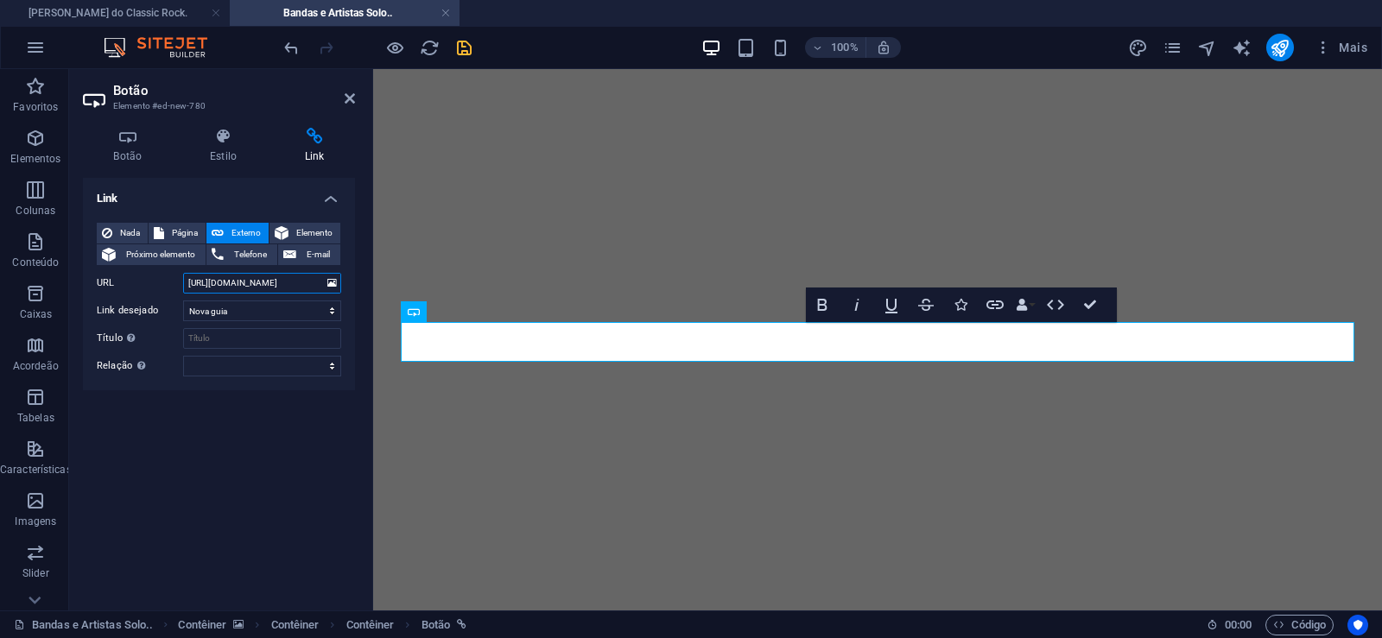
type input "[URL][DOMAIN_NAME]"
click at [457, 47] on icon "save" at bounding box center [464, 48] width 20 height 20
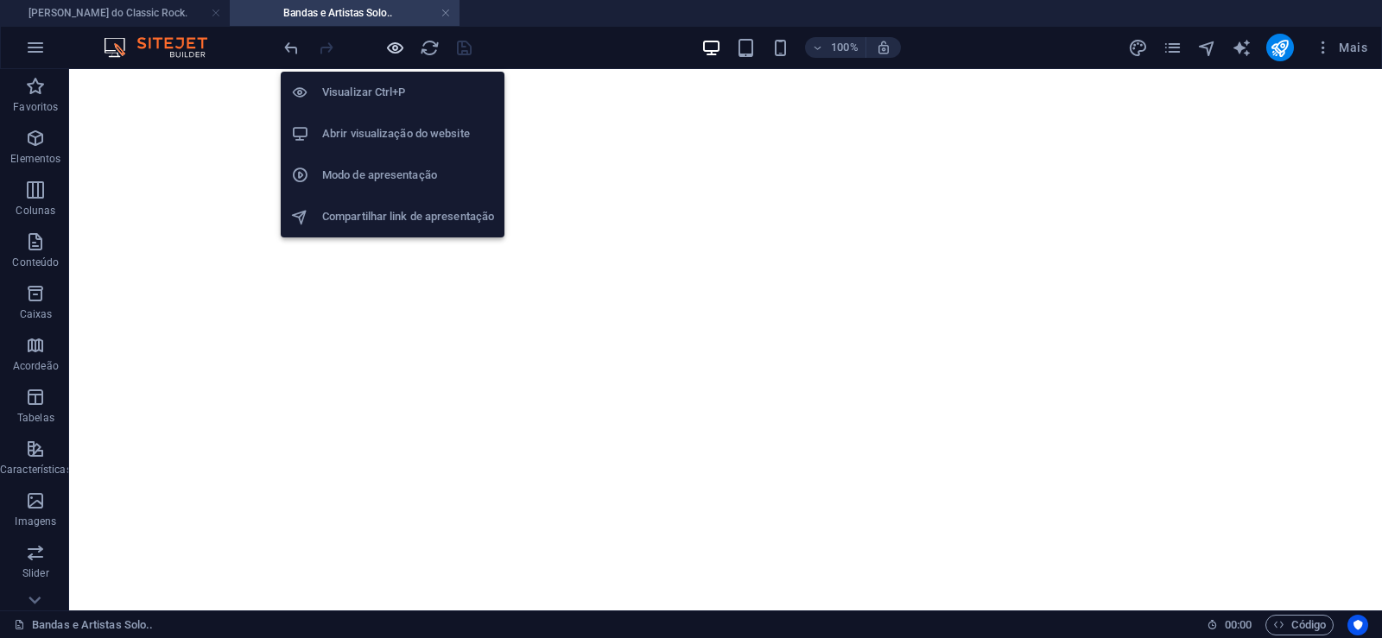
click at [389, 47] on icon "button" at bounding box center [395, 48] width 20 height 20
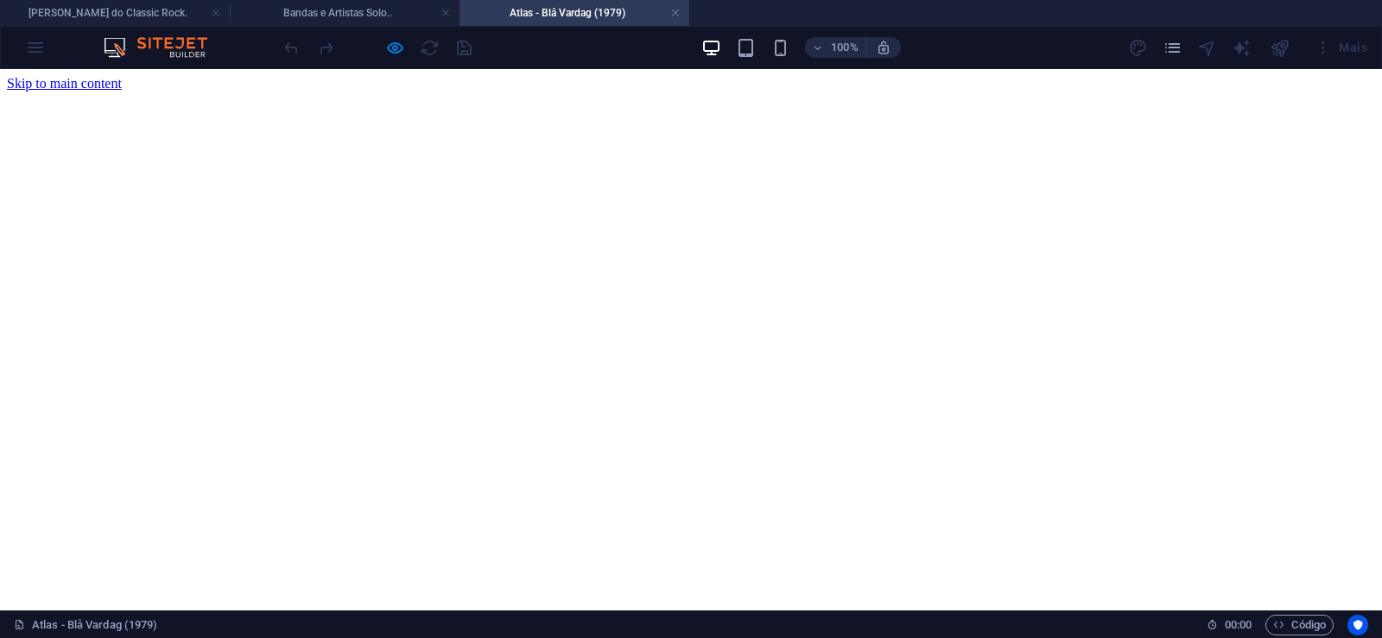
scroll to position [0, 0]
click at [675, 14] on link at bounding box center [675, 13] width 10 height 16
